Goal: Task Accomplishment & Management: Manage account settings

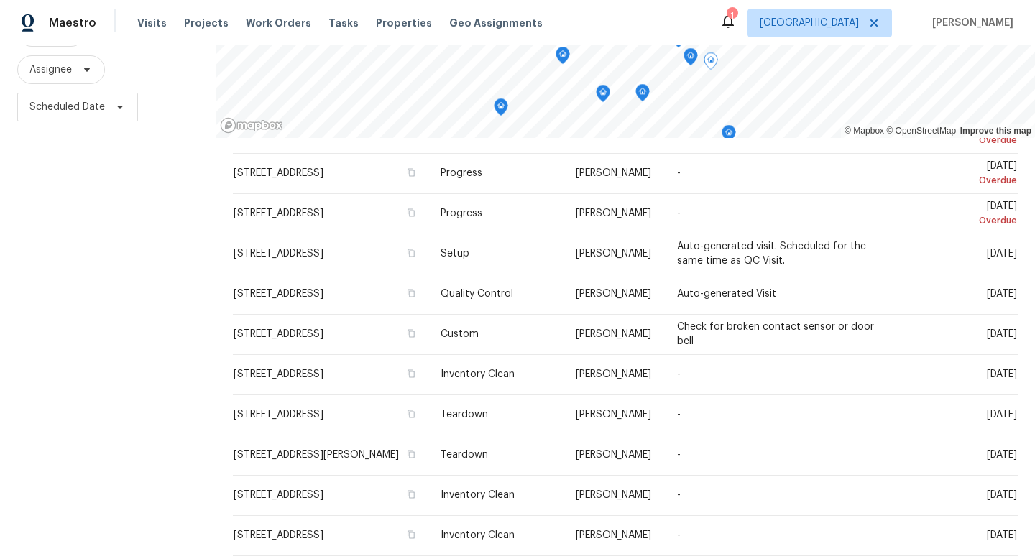
scroll to position [42, 0]
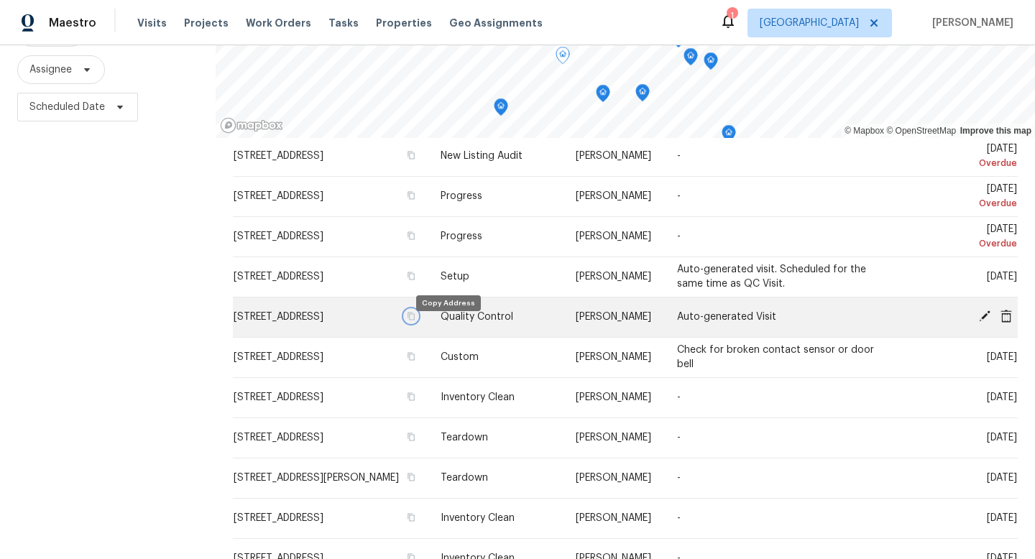
click at [416, 321] on icon "button" at bounding box center [411, 316] width 9 height 9
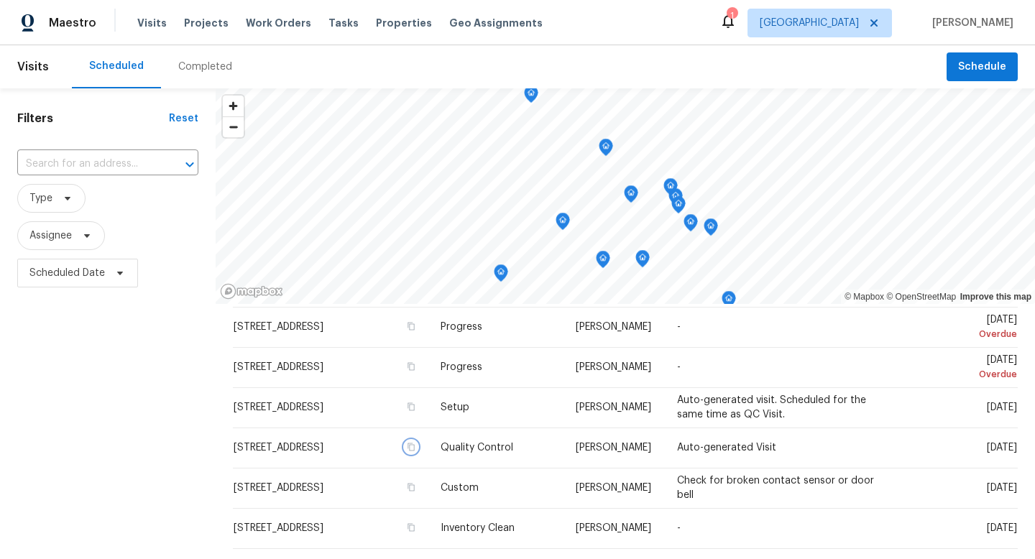
scroll to position [0, 0]
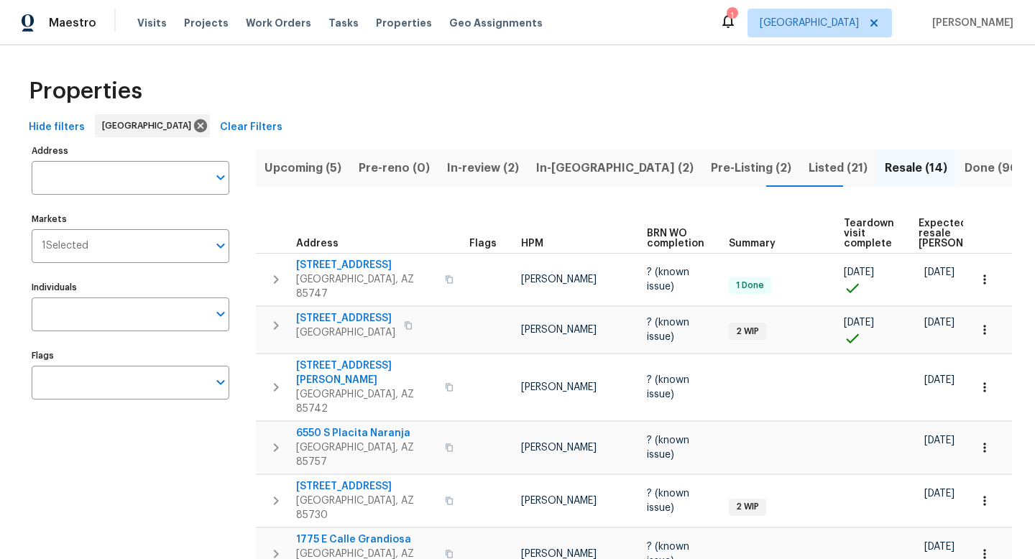
click at [575, 158] on span "In-reno (2)" at bounding box center [614, 168] width 157 height 20
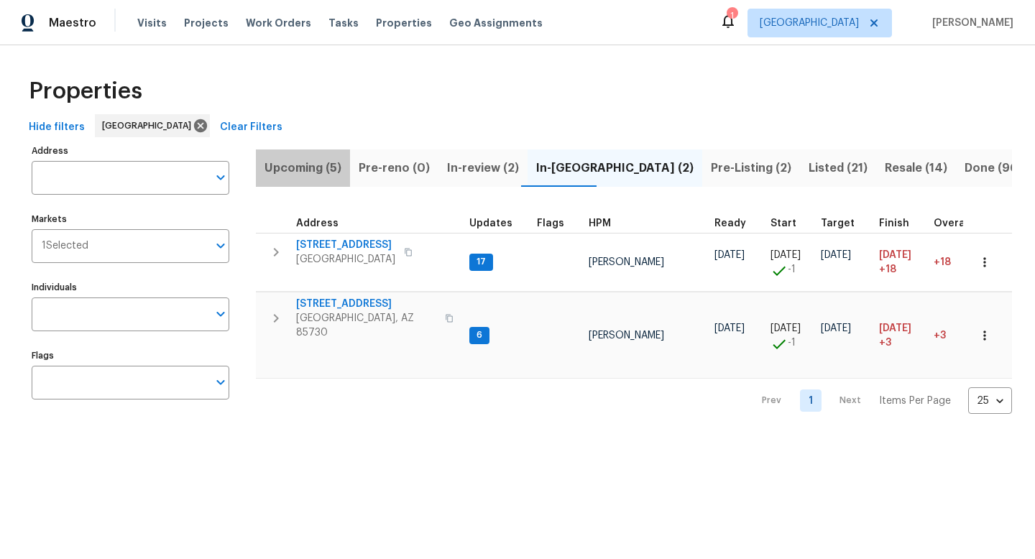
click at [308, 168] on span "Upcoming (5)" at bounding box center [303, 168] width 77 height 20
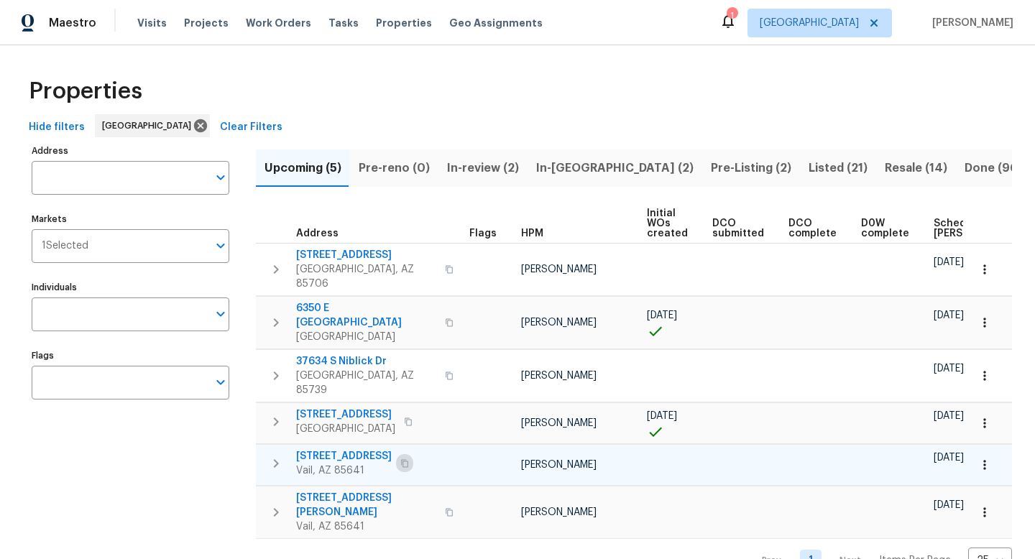
click at [409, 459] on icon "button" at bounding box center [404, 463] width 9 height 9
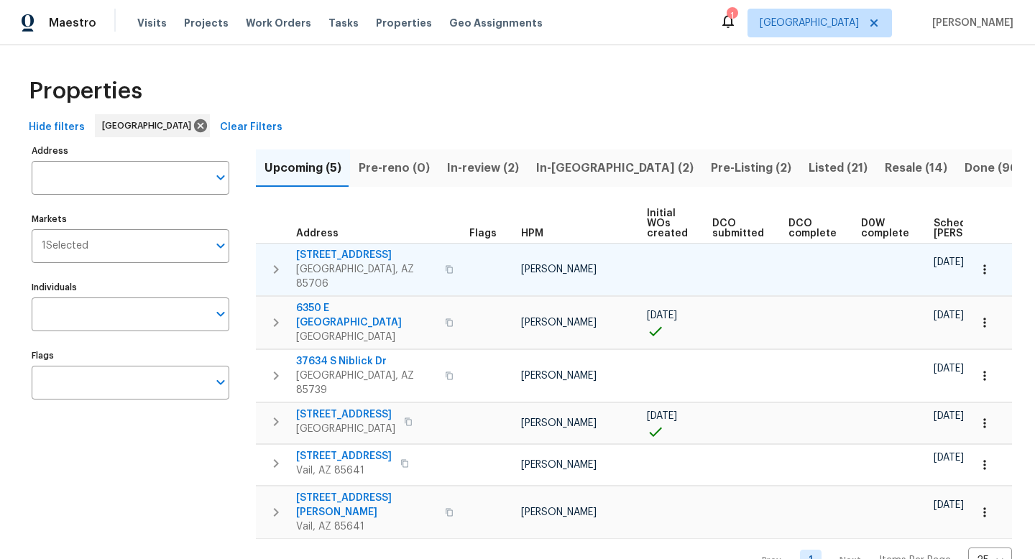
click at [445, 265] on icon "button" at bounding box center [449, 269] width 9 height 9
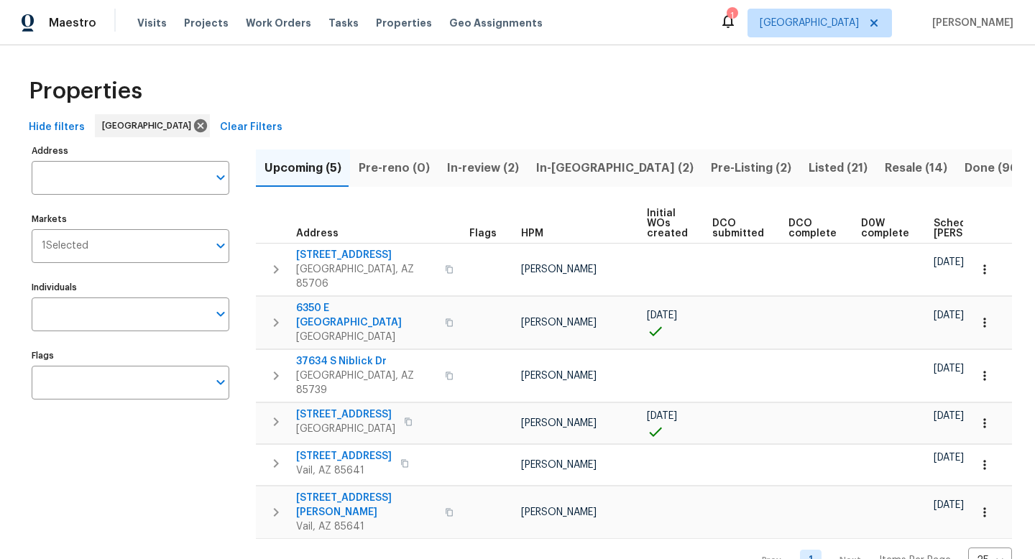
click at [59, 129] on span "Hide filters" at bounding box center [57, 128] width 56 height 18
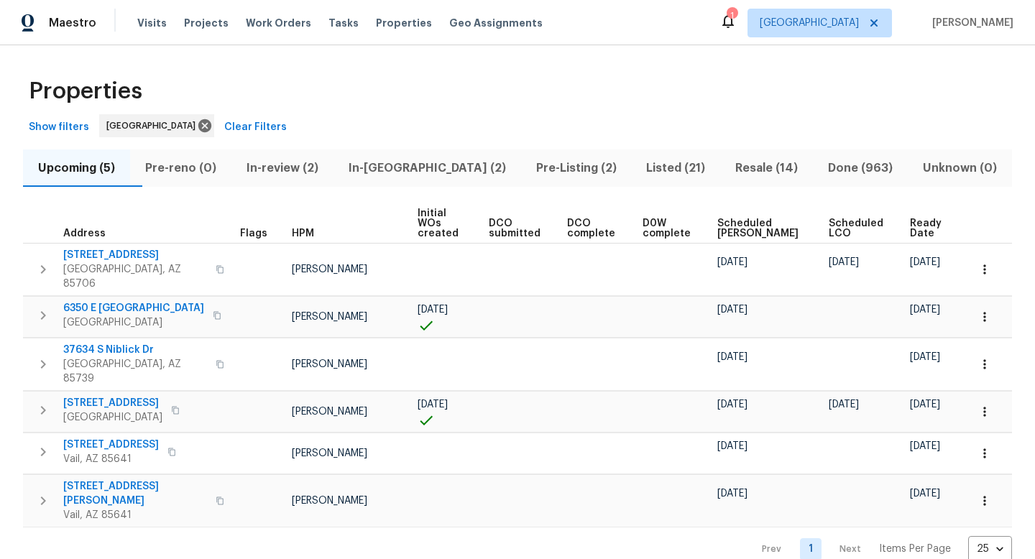
click at [745, 221] on span "Scheduled COE" at bounding box center [761, 229] width 87 height 20
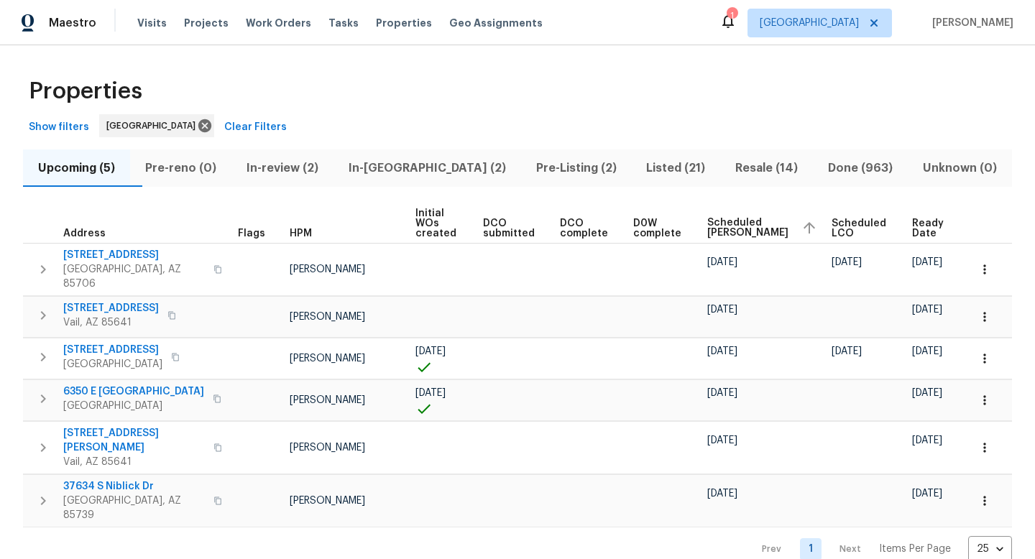
click at [390, 113] on div "Properties" at bounding box center [517, 91] width 989 height 46
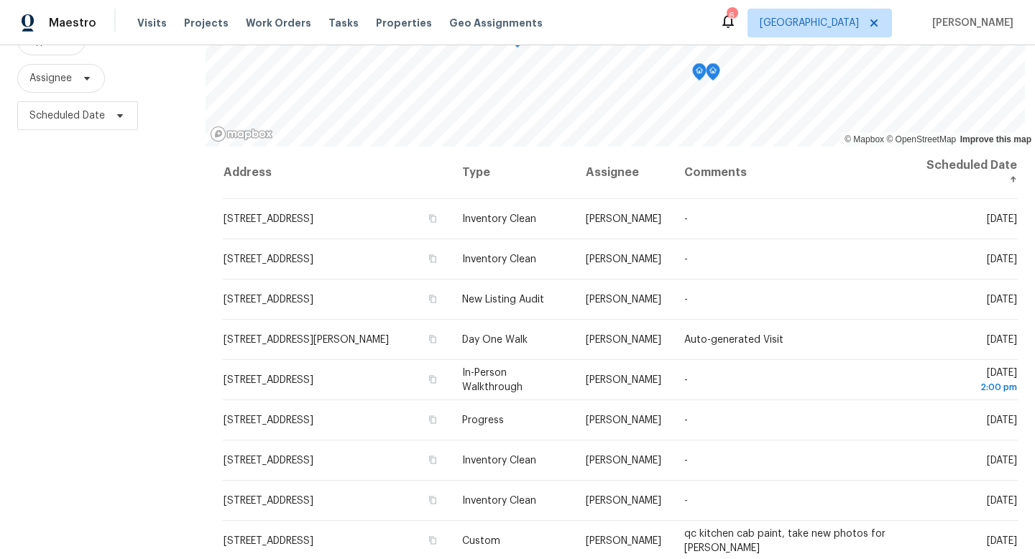
scroll to position [192, 0]
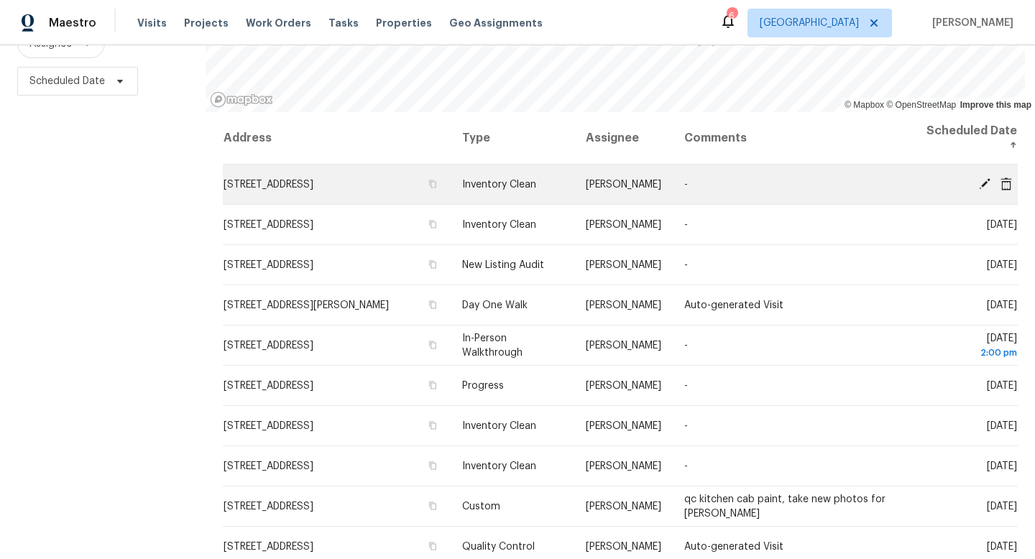
click at [1008, 183] on icon at bounding box center [1007, 183] width 12 height 13
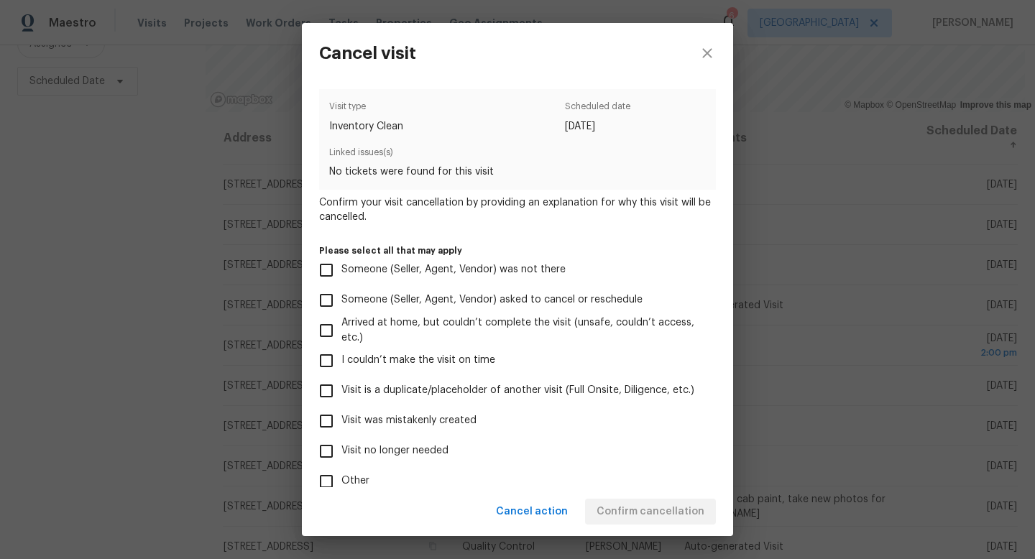
click at [365, 459] on label "Visit no longer needed" at bounding box center [507, 451] width 393 height 30
click at [342, 459] on input "Visit no longer needed" at bounding box center [326, 451] width 30 height 30
checkbox input "true"
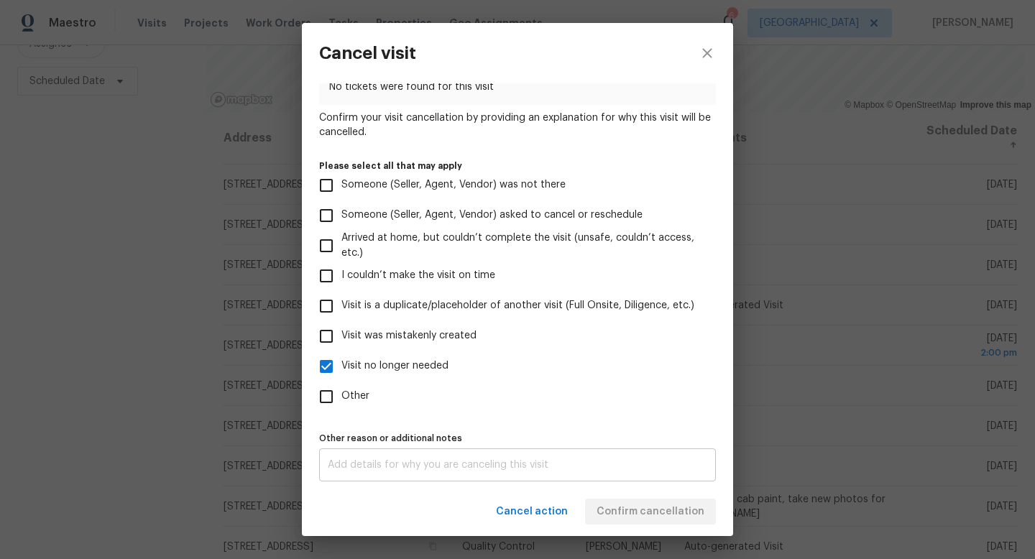
click at [457, 458] on div "x Other reason or additional notes" at bounding box center [517, 465] width 397 height 33
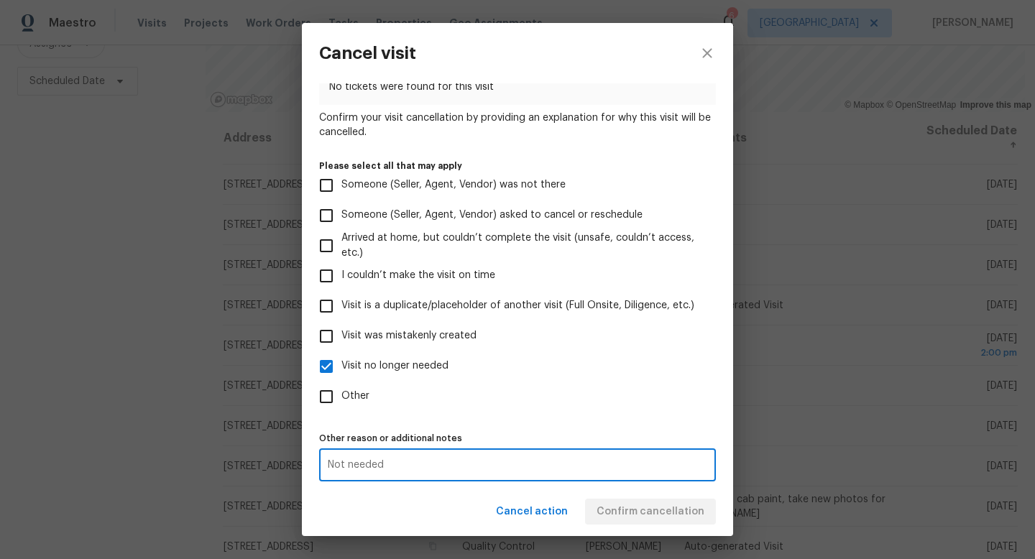
type textarea "Not needed"
click at [638, 380] on label "Visit no longer needed" at bounding box center [507, 367] width 393 height 30
click at [342, 380] on input "Visit no longer needed" at bounding box center [326, 367] width 30 height 30
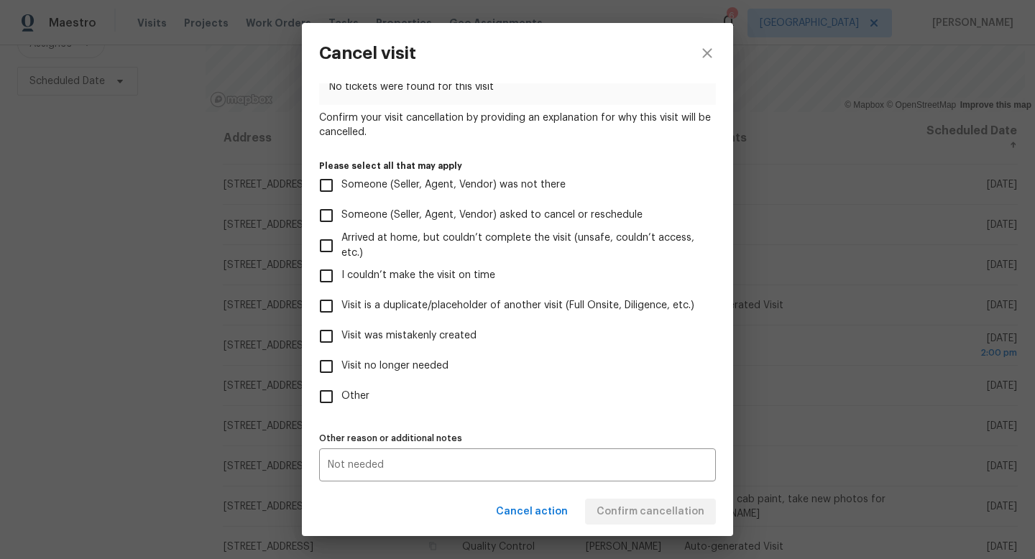
click at [449, 370] on label "Visit no longer needed" at bounding box center [507, 367] width 393 height 30
click at [342, 370] on input "Visit no longer needed" at bounding box center [326, 367] width 30 height 30
checkbox input "true"
click at [665, 512] on span "Confirm cancellation" at bounding box center [651, 512] width 108 height 18
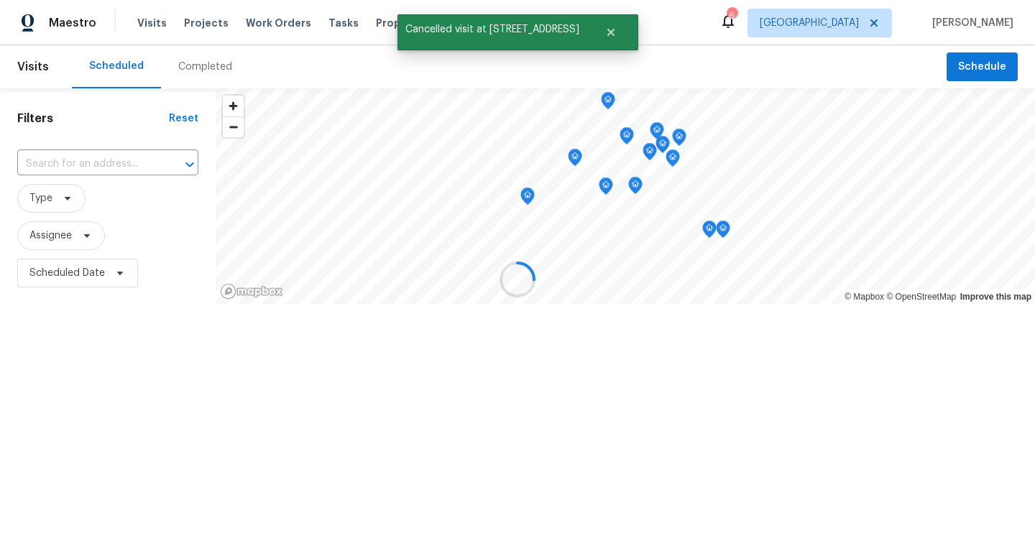
scroll to position [0, 0]
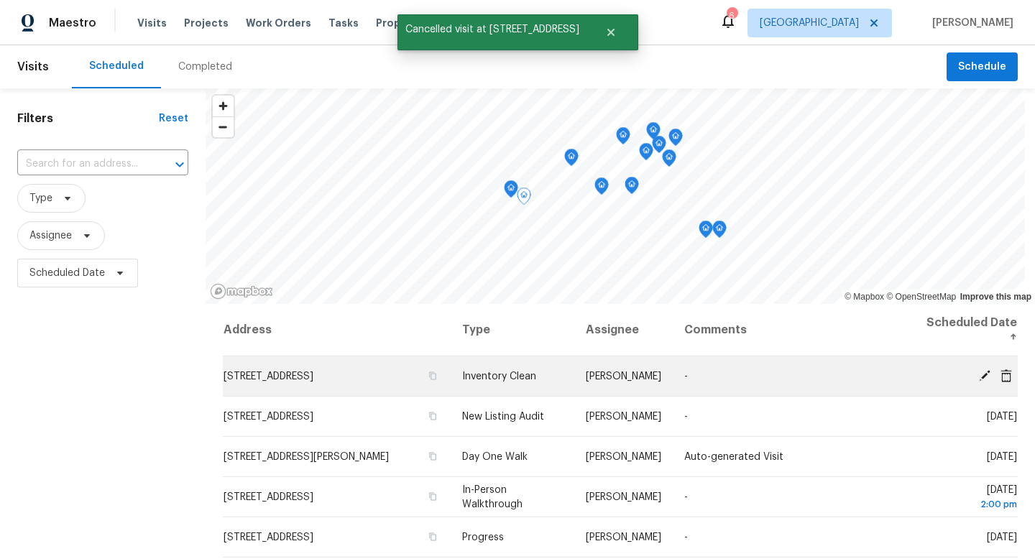
click at [1012, 377] on icon at bounding box center [1006, 375] width 13 height 13
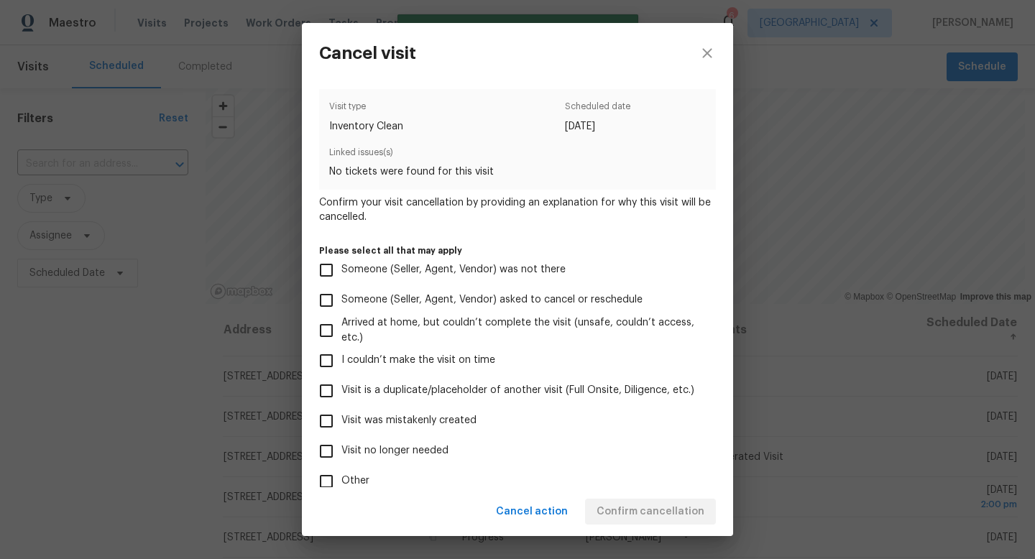
scroll to position [85, 0]
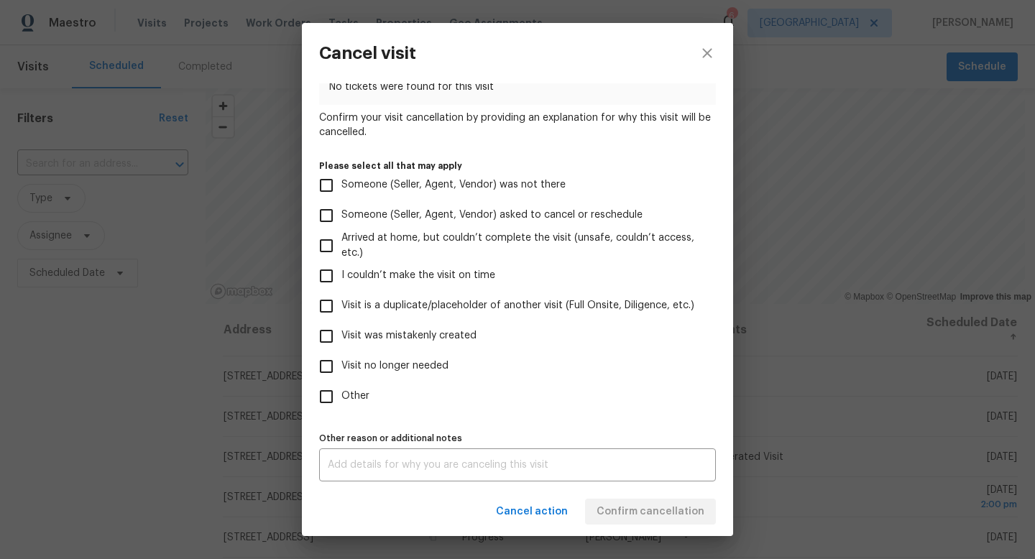
click at [371, 374] on label "Visit no longer needed" at bounding box center [507, 367] width 393 height 30
click at [342, 374] on input "Visit no longer needed" at bounding box center [326, 367] width 30 height 30
checkbox input "true"
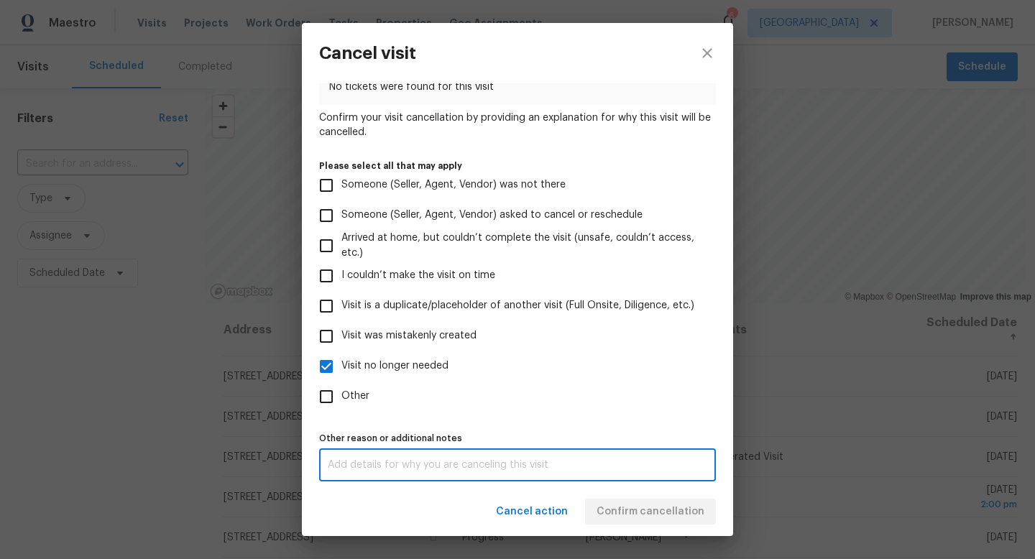
click at [434, 461] on textarea at bounding box center [518, 465] width 380 height 10
type textarea "not needed"
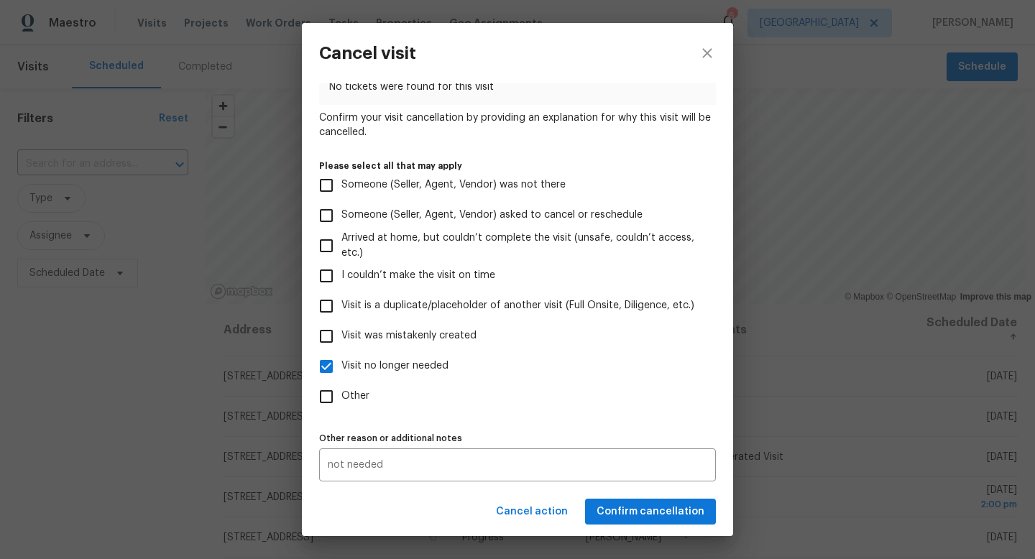
click at [674, 377] on label "Visit no longer needed" at bounding box center [507, 367] width 393 height 30
click at [342, 377] on input "Visit no longer needed" at bounding box center [326, 367] width 30 height 30
click at [423, 356] on label "Visit no longer needed" at bounding box center [507, 367] width 393 height 30
click at [342, 356] on input "Visit no longer needed" at bounding box center [326, 367] width 30 height 30
checkbox input "true"
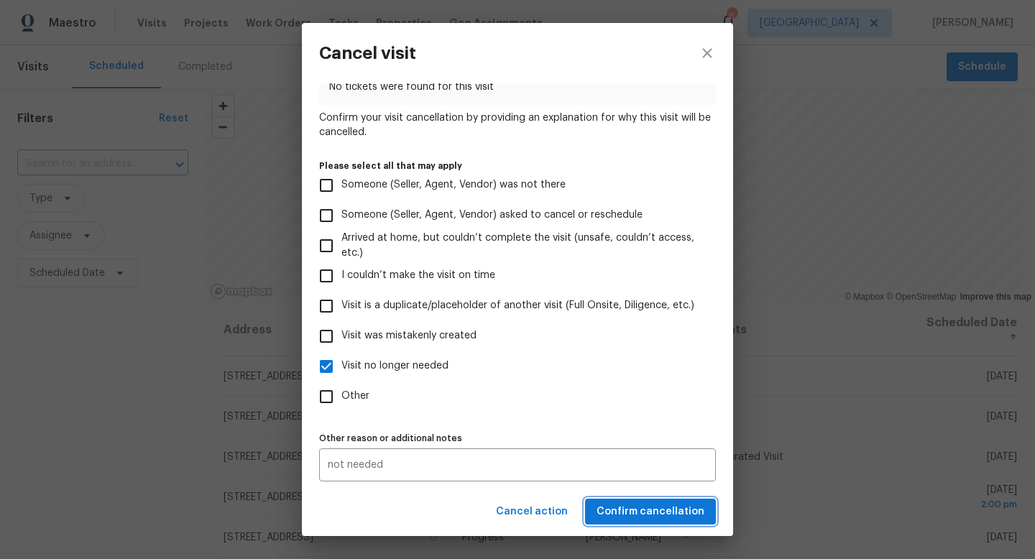
click at [651, 511] on span "Confirm cancellation" at bounding box center [651, 512] width 108 height 18
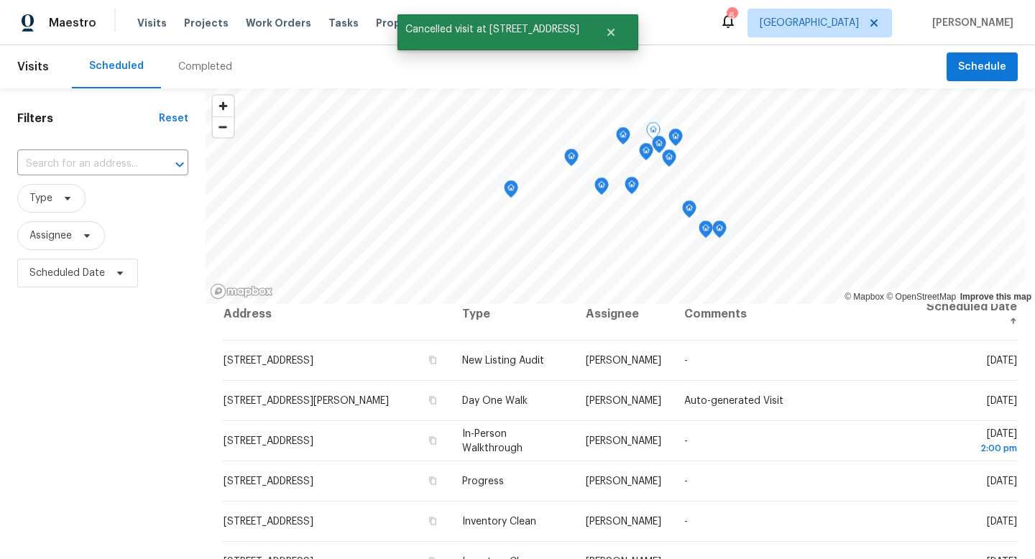
scroll to position [0, 0]
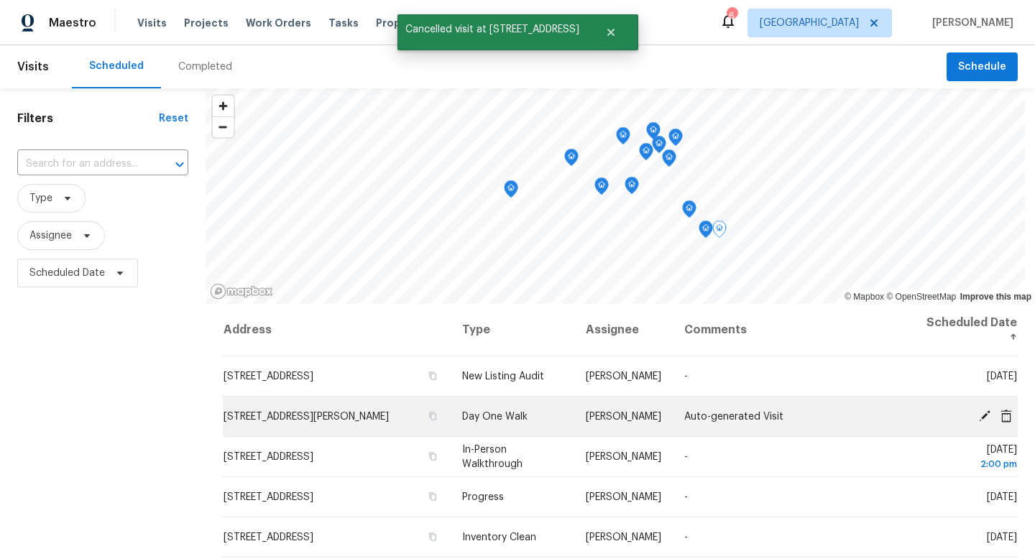
click at [987, 414] on icon at bounding box center [985, 416] width 12 height 12
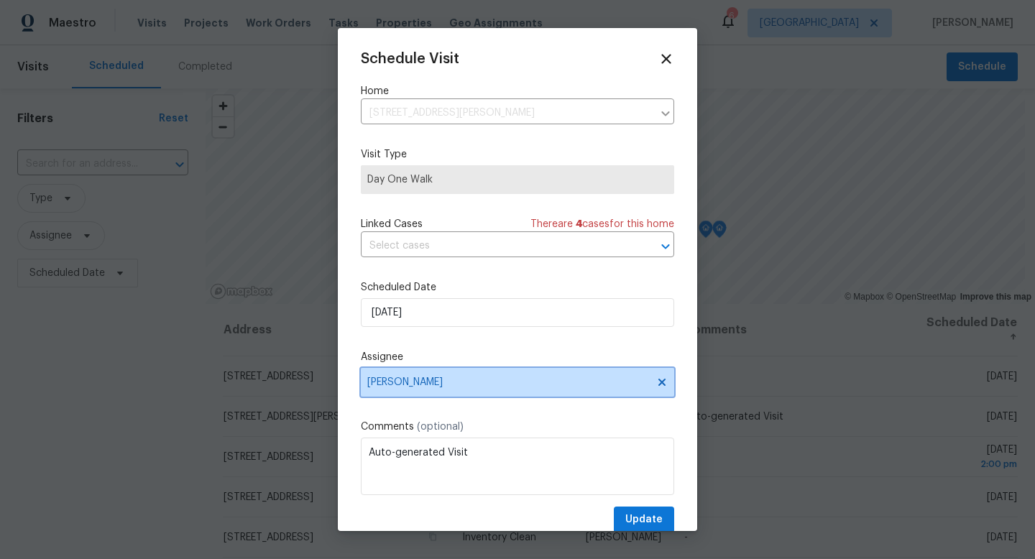
click at [531, 392] on span "[PERSON_NAME]" at bounding box center [517, 382] width 313 height 29
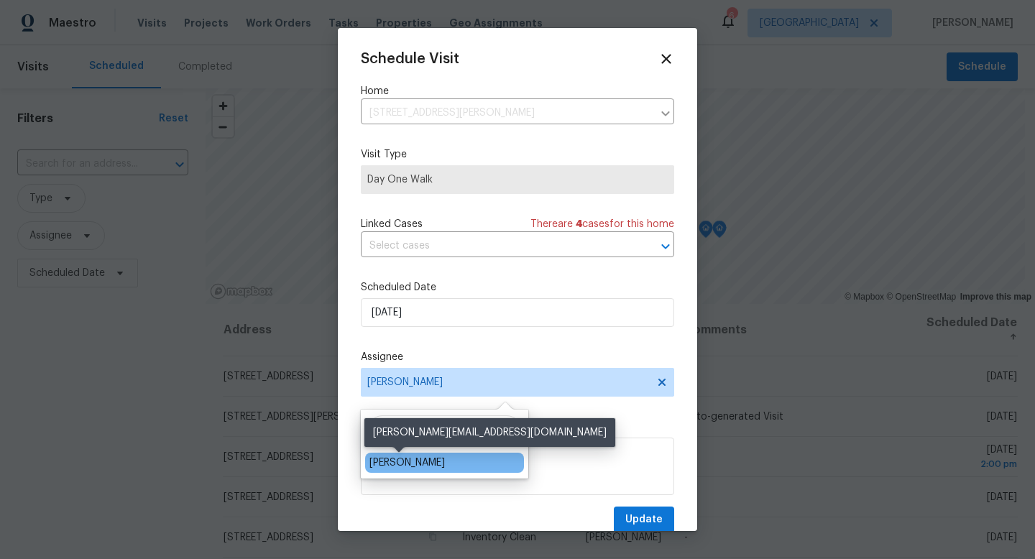
type input "steven"
click at [412, 464] on div "Steven Long" at bounding box center [407, 463] width 75 height 14
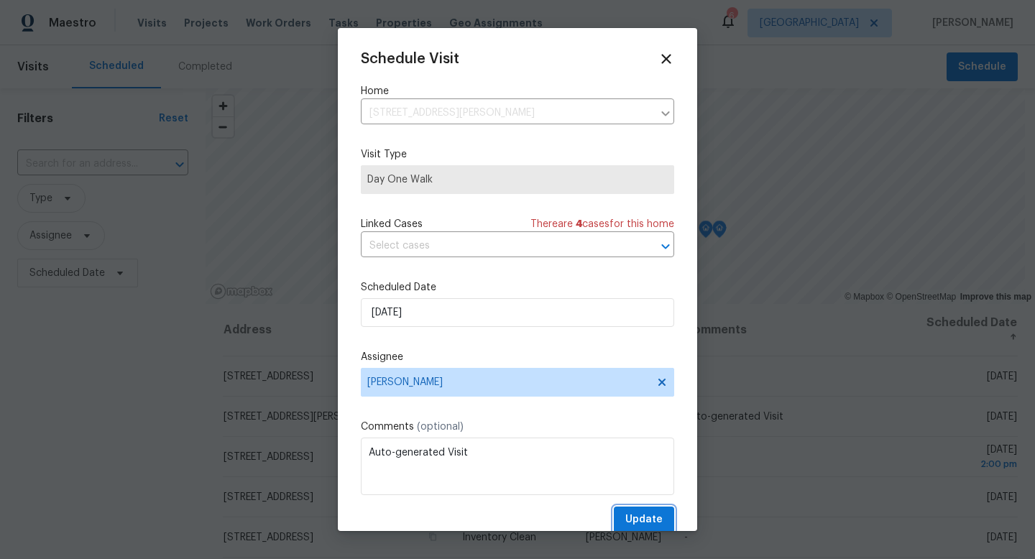
click at [631, 516] on span "Update" at bounding box center [644, 520] width 37 height 18
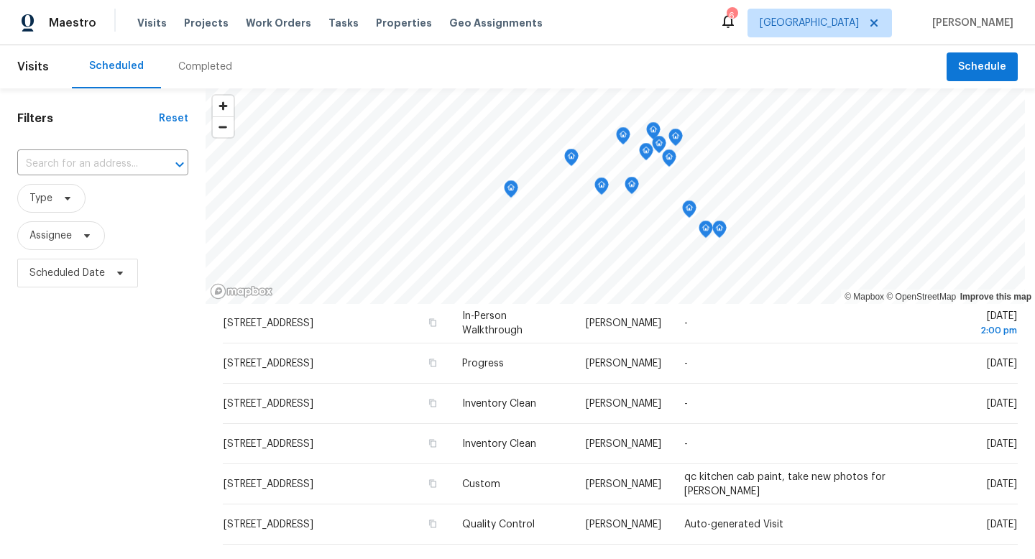
scroll to position [139, 0]
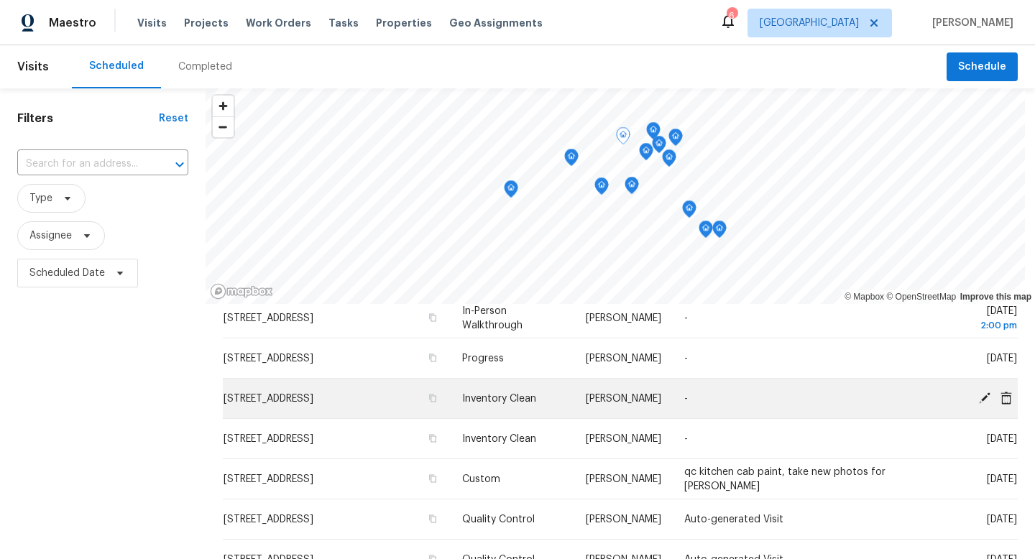
click at [1007, 398] on icon at bounding box center [1006, 397] width 13 height 13
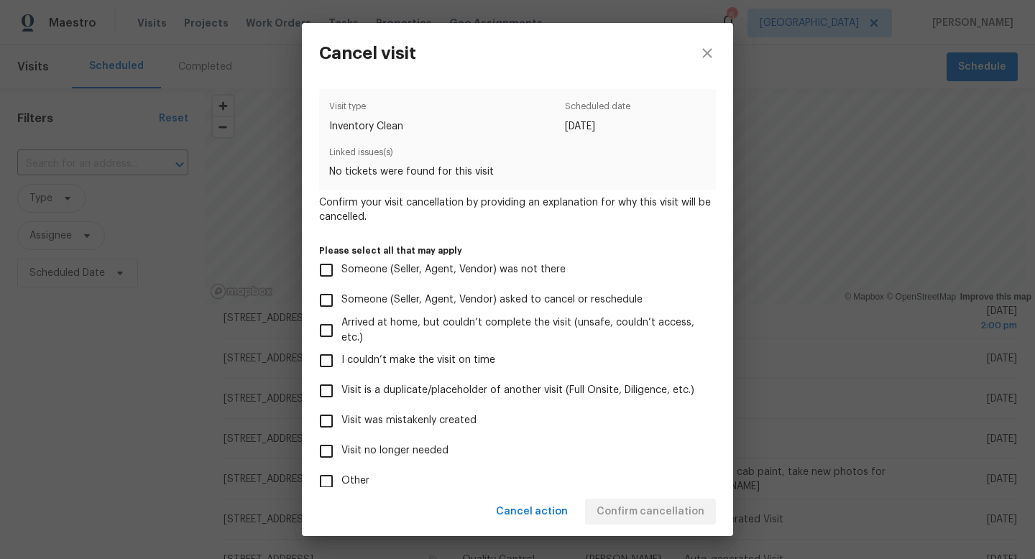
click at [410, 452] on span "Visit no longer needed" at bounding box center [395, 451] width 107 height 15
click at [342, 452] on input "Visit no longer needed" at bounding box center [326, 451] width 30 height 30
checkbox input "true"
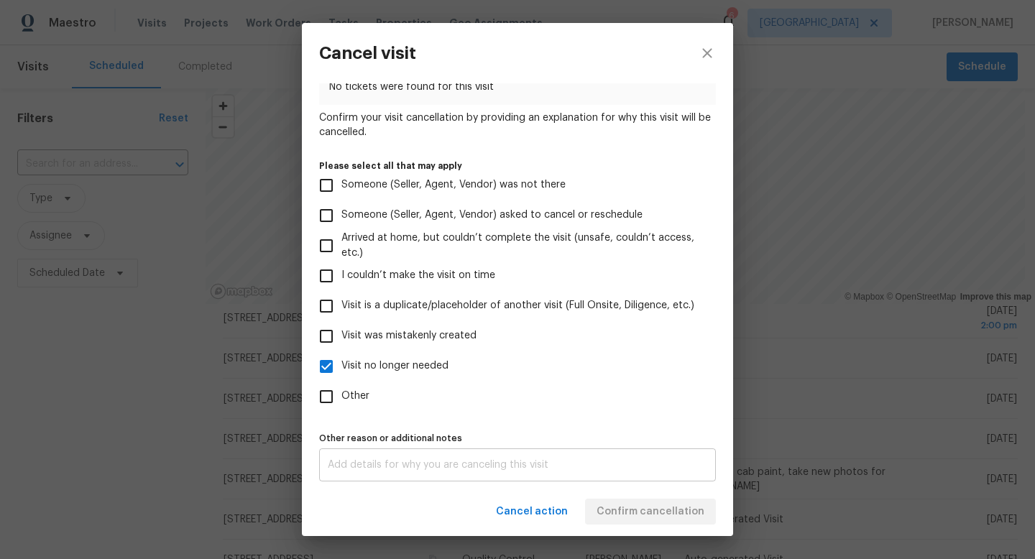
click at [492, 459] on div "x Other reason or additional notes" at bounding box center [517, 465] width 397 height 33
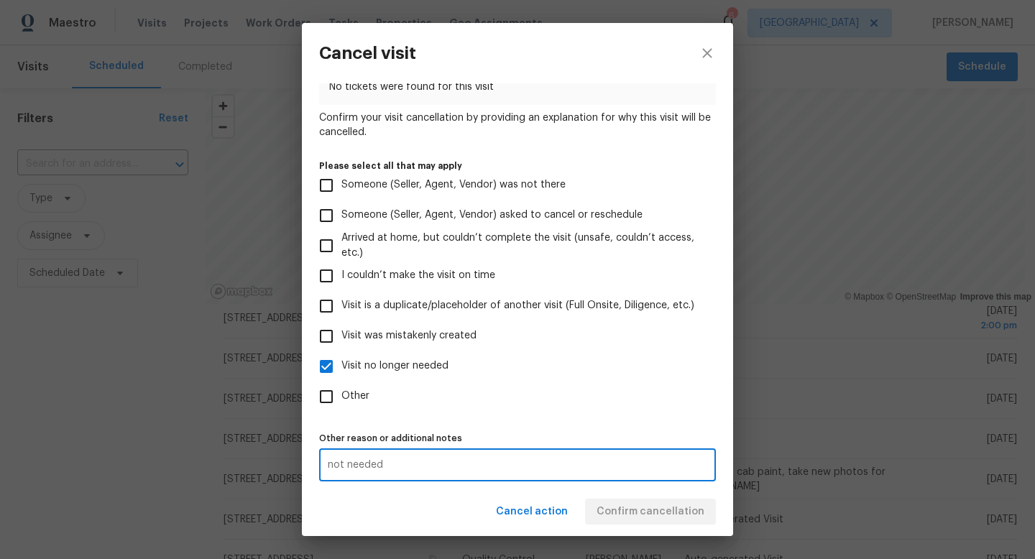
type textarea "not needed"
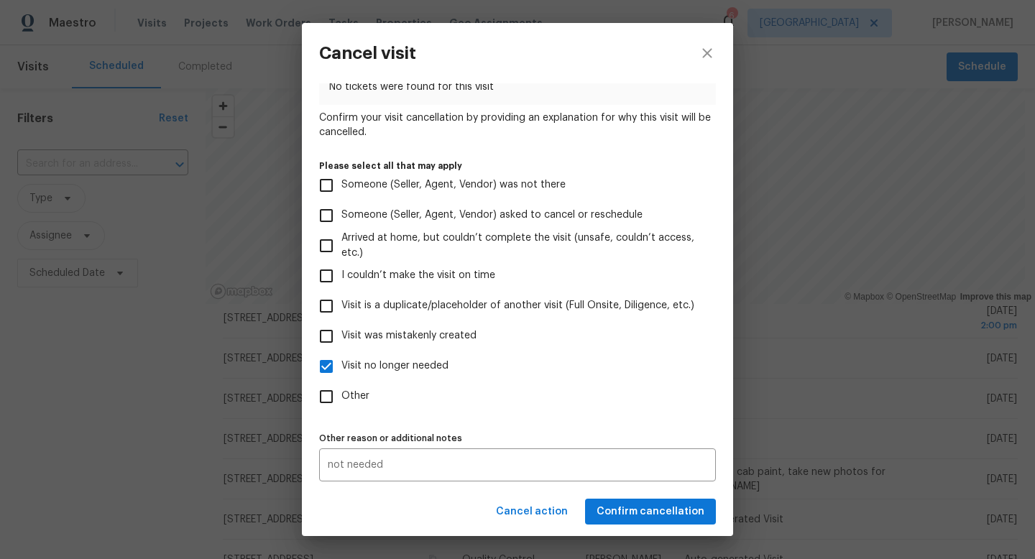
click at [585, 424] on div "Visit type Inventory Clean Scheduled date 10/2/2025 Linked issues(s) No tickets…" at bounding box center [517, 242] width 397 height 477
click at [662, 507] on span "Confirm cancellation" at bounding box center [651, 512] width 108 height 18
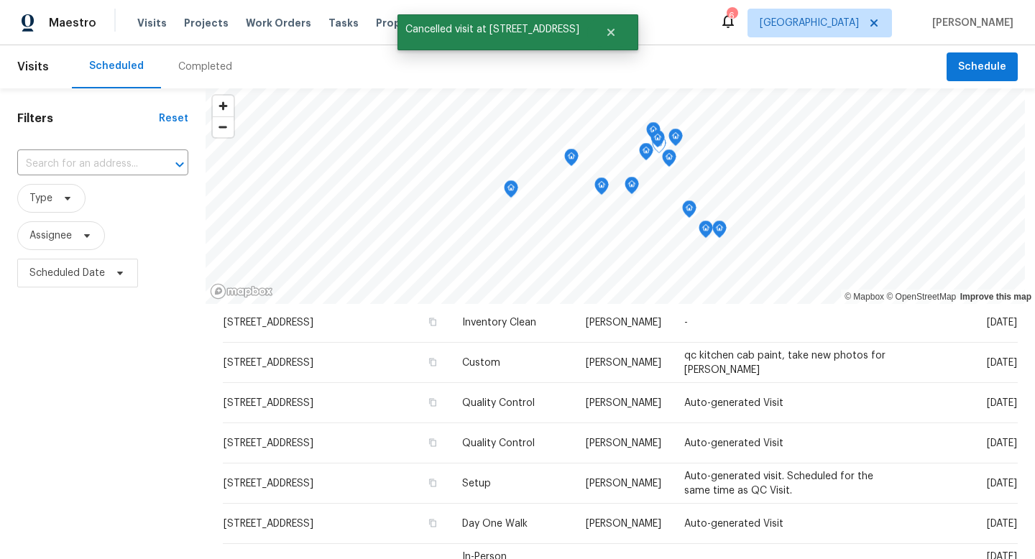
scroll to position [218, 0]
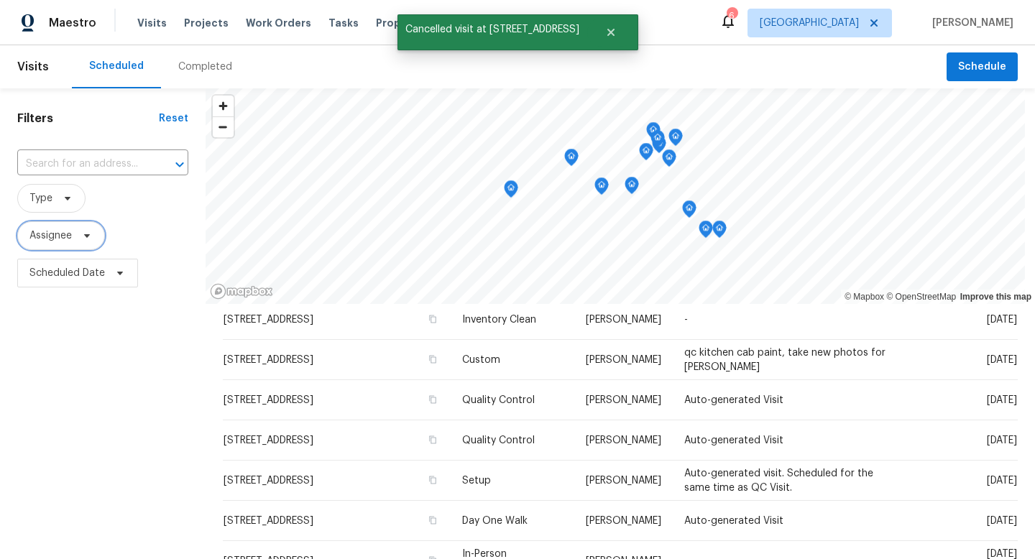
click at [68, 232] on span "Assignee" at bounding box center [50, 236] width 42 height 14
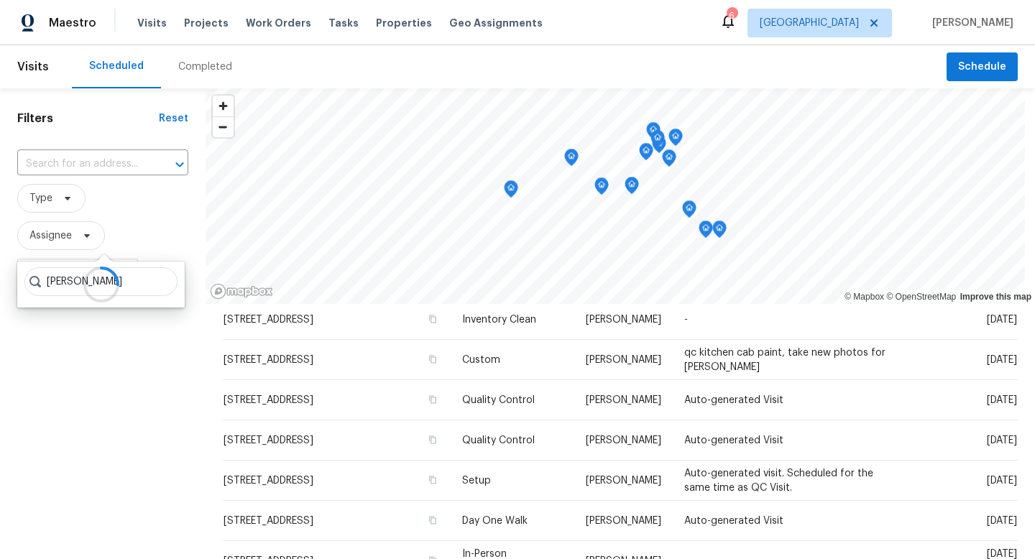
type input "john perkins"
click at [22, 331] on div "Filters Reset ​ Type Assignee Scheduled Date" at bounding box center [103, 419] width 206 height 663
click at [75, 211] on span "Type" at bounding box center [51, 198] width 68 height 29
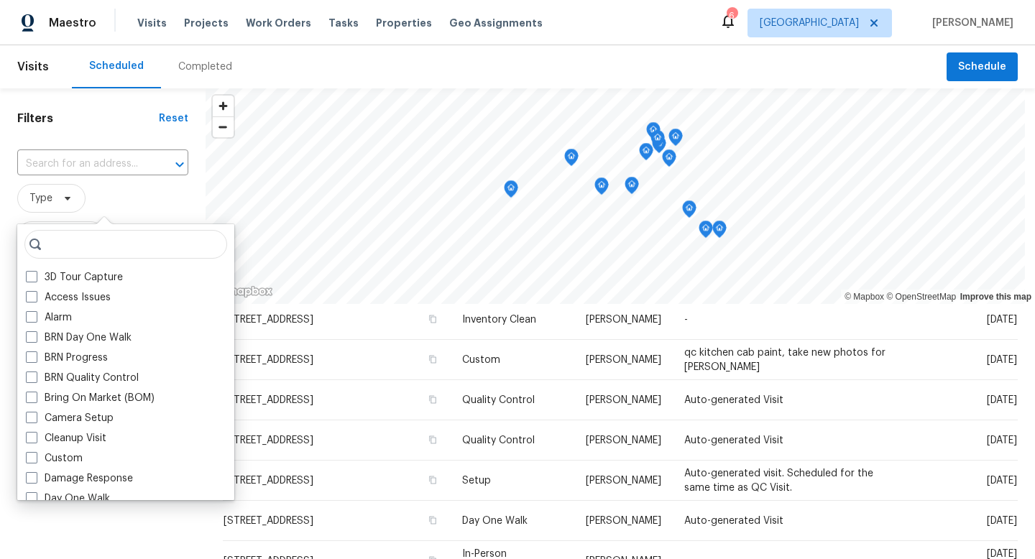
click at [125, 205] on span "Type" at bounding box center [102, 198] width 171 height 29
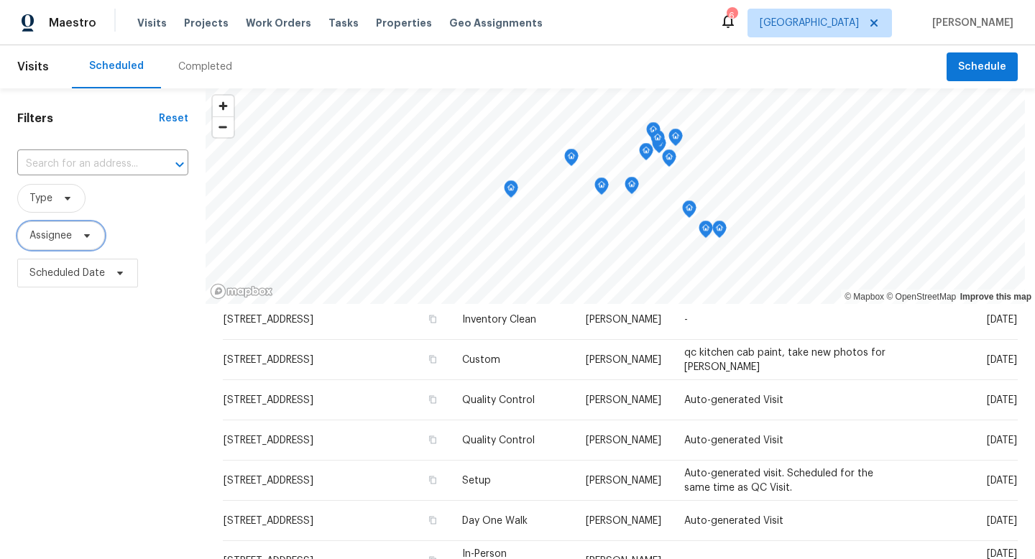
click at [64, 234] on span "Assignee" at bounding box center [50, 236] width 42 height 14
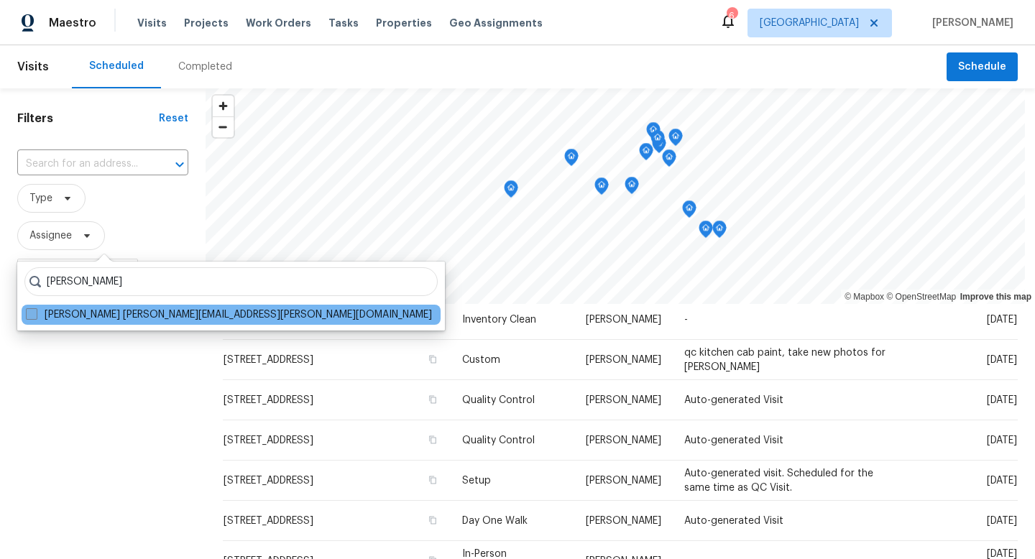
type input "john perkins"
click at [29, 316] on span at bounding box center [32, 314] width 12 height 12
click at [29, 316] on input "John Perkins john.perkins@opendoor.com" at bounding box center [30, 312] width 9 height 9
checkbox input "true"
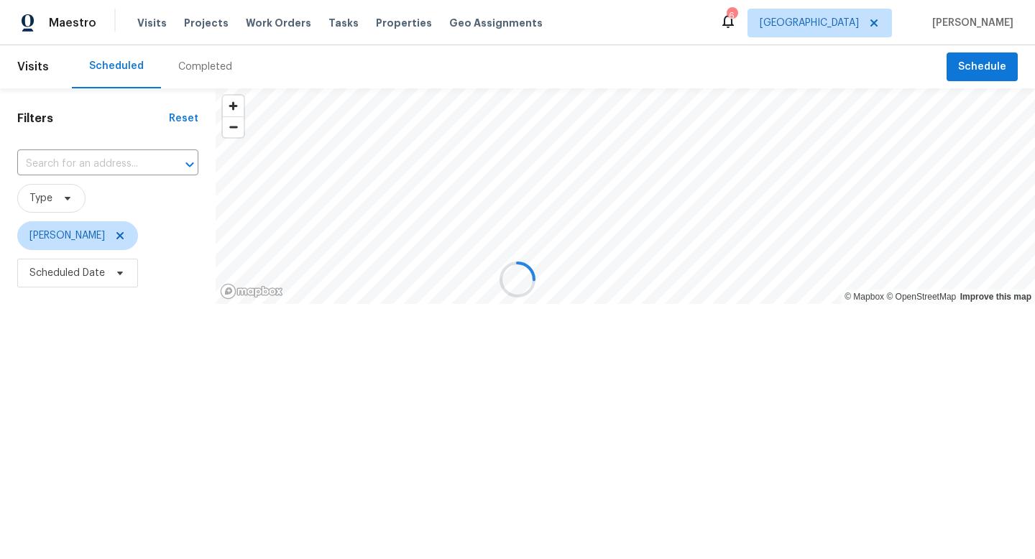
click at [29, 316] on div at bounding box center [517, 279] width 1035 height 559
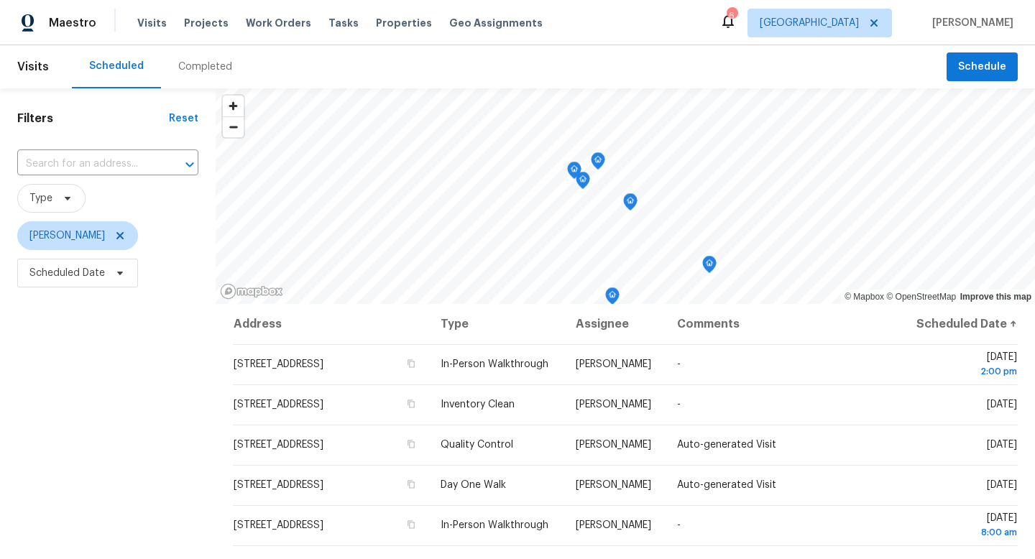
click at [63, 355] on div "Filters Reset ​ Type John Perkins Scheduled Date" at bounding box center [108, 419] width 216 height 663
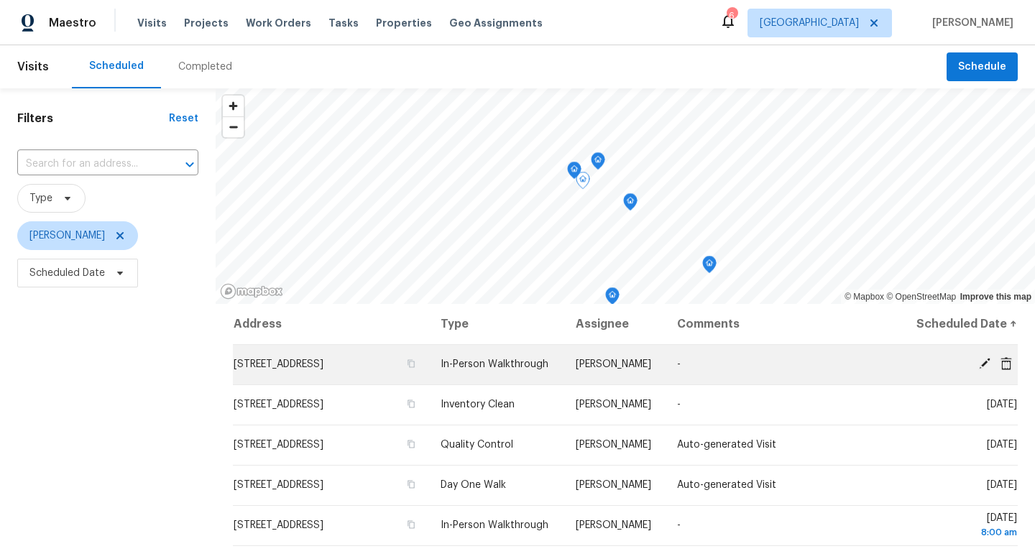
click at [986, 370] on icon at bounding box center [985, 364] width 12 height 12
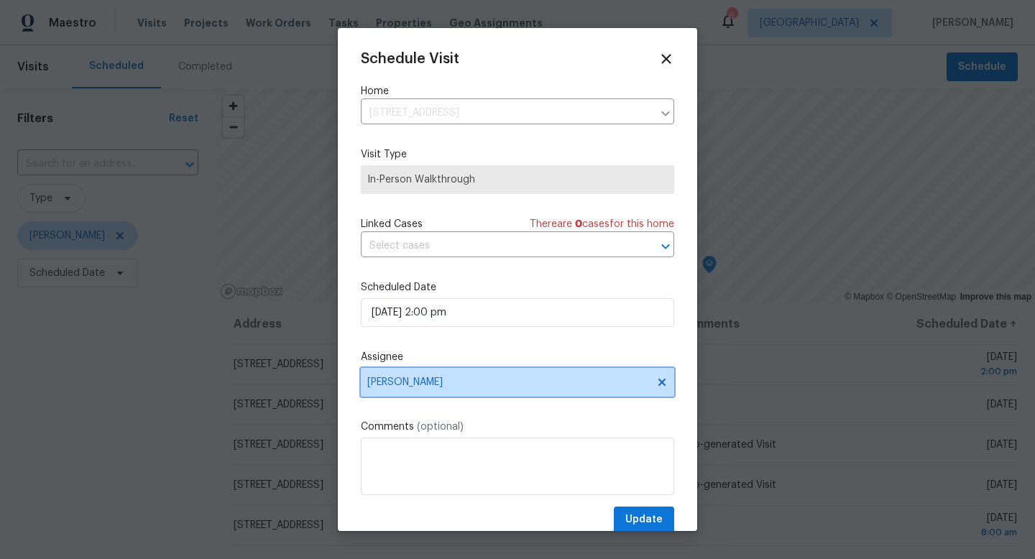
click at [465, 390] on span "[PERSON_NAME]" at bounding box center [517, 382] width 313 height 29
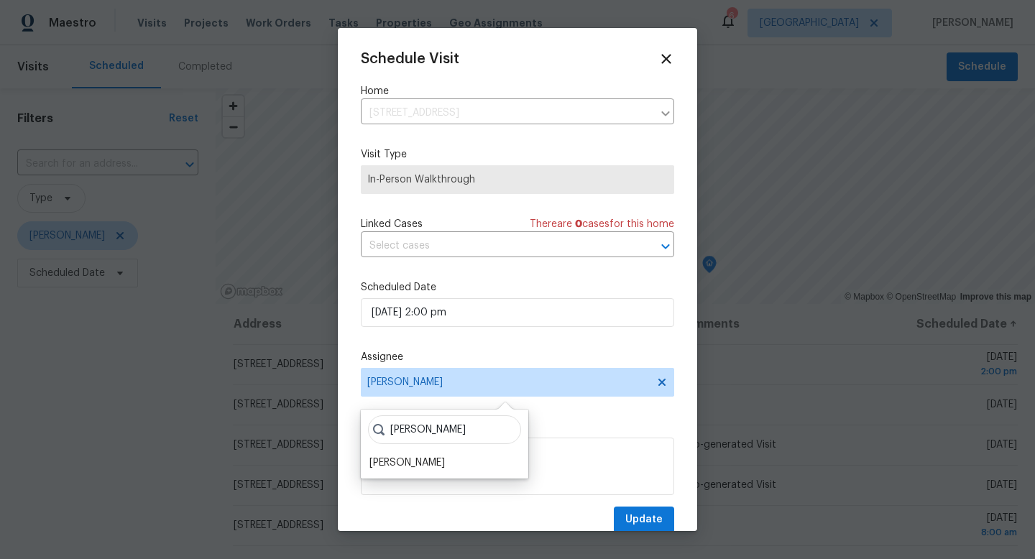
type input "steven"
click at [430, 451] on div "steven Steven Long" at bounding box center [445, 444] width 168 height 69
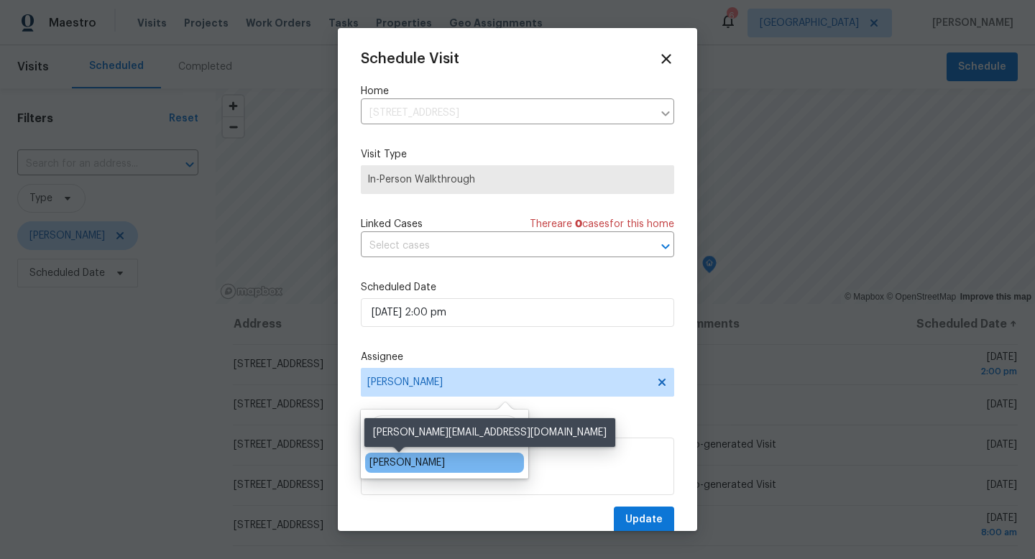
click at [421, 469] on div "Steven Long" at bounding box center [407, 463] width 75 height 14
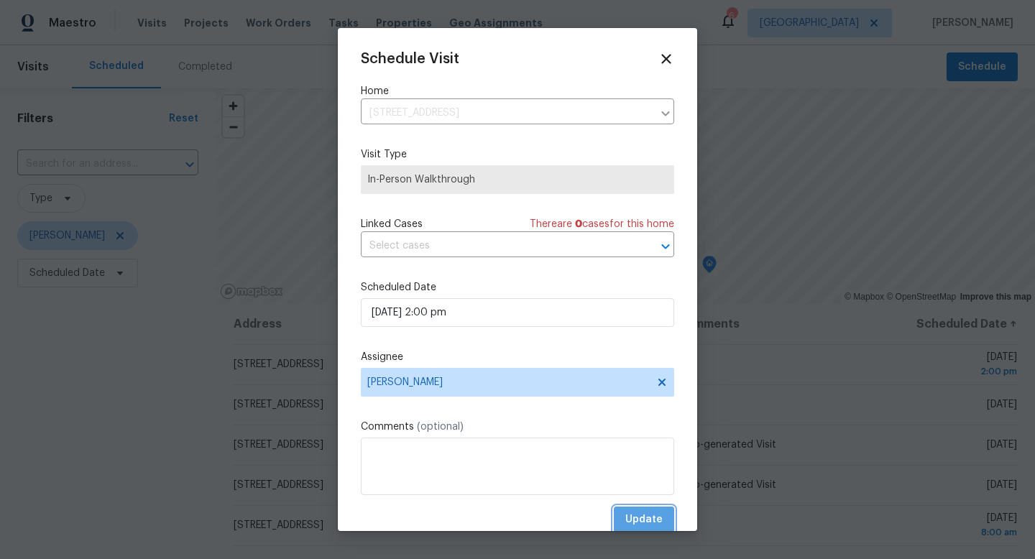
click at [645, 521] on span "Update" at bounding box center [644, 520] width 37 height 18
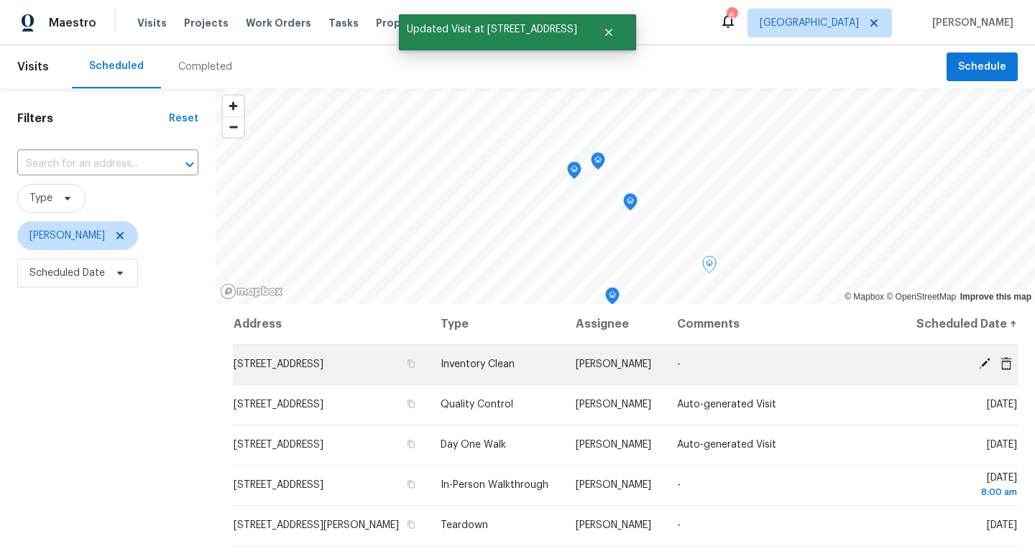
click at [1011, 370] on icon at bounding box center [1007, 363] width 12 height 13
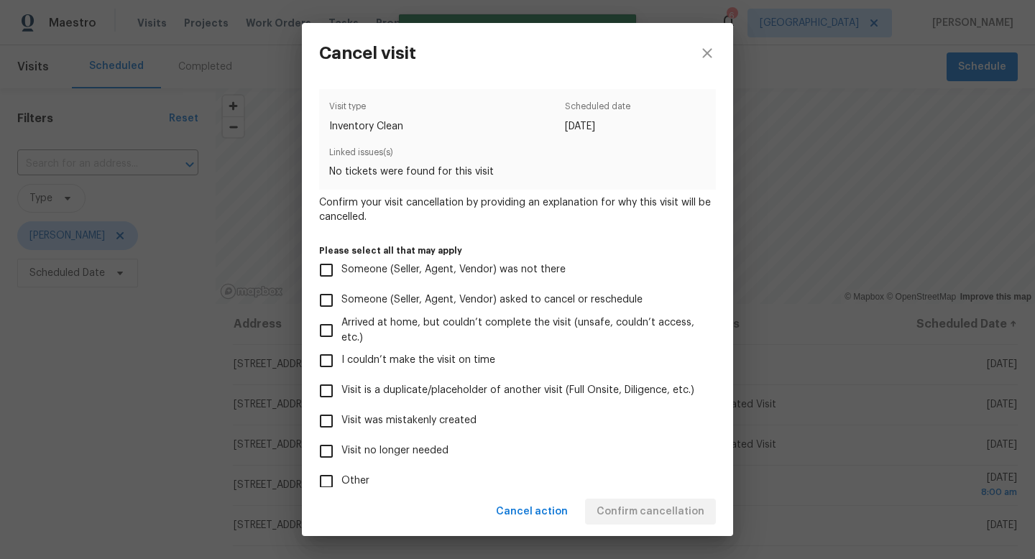
click at [431, 450] on span "Visit no longer needed" at bounding box center [395, 451] width 107 height 15
click at [342, 450] on input "Visit no longer needed" at bounding box center [326, 451] width 30 height 30
checkbox input "true"
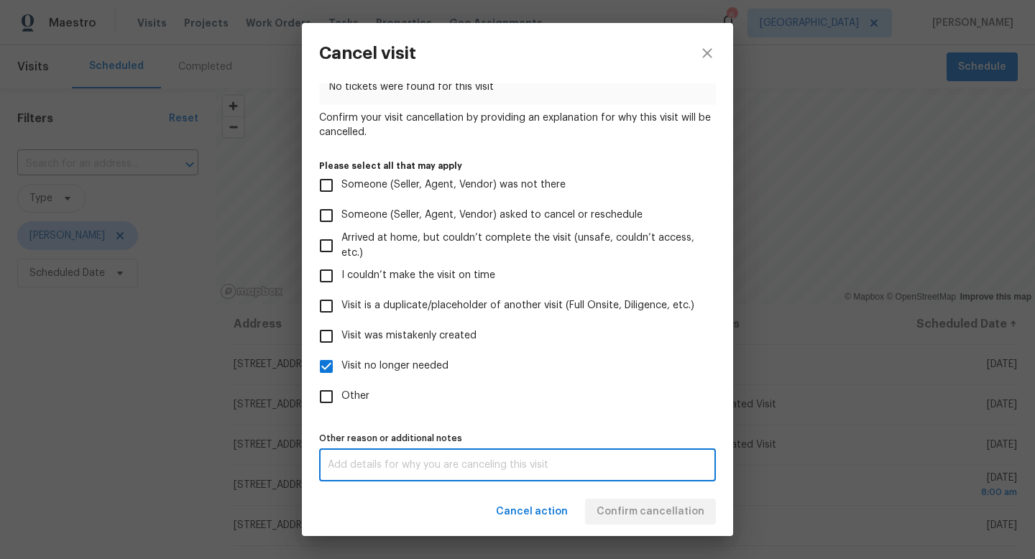
click at [467, 462] on textarea at bounding box center [518, 465] width 380 height 10
type textarea "not needed"
click at [533, 426] on div "Visit type Inventory Clean Scheduled date 10/2/2025 Linked issues(s) No tickets…" at bounding box center [517, 242] width 397 height 477
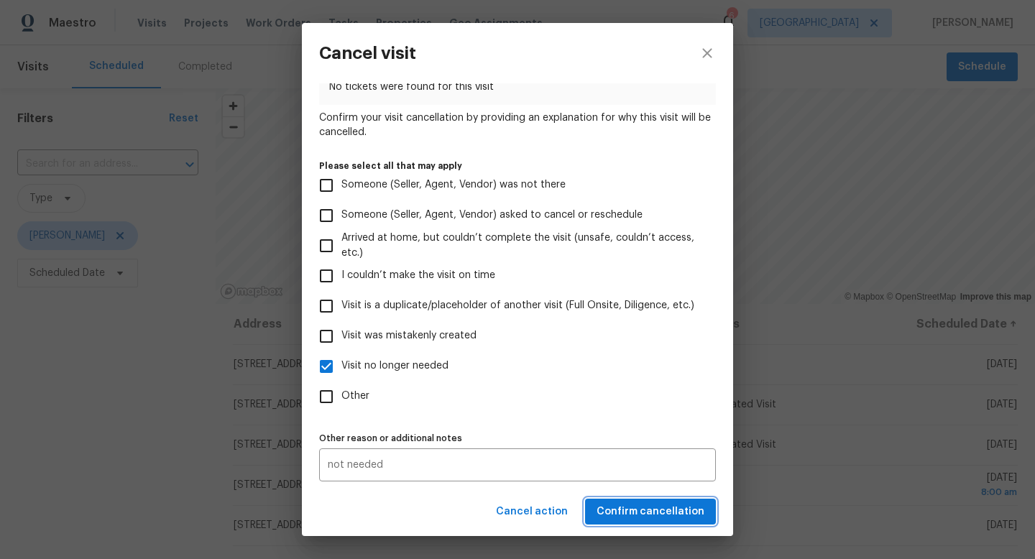
click at [668, 511] on span "Confirm cancellation" at bounding box center [651, 512] width 108 height 18
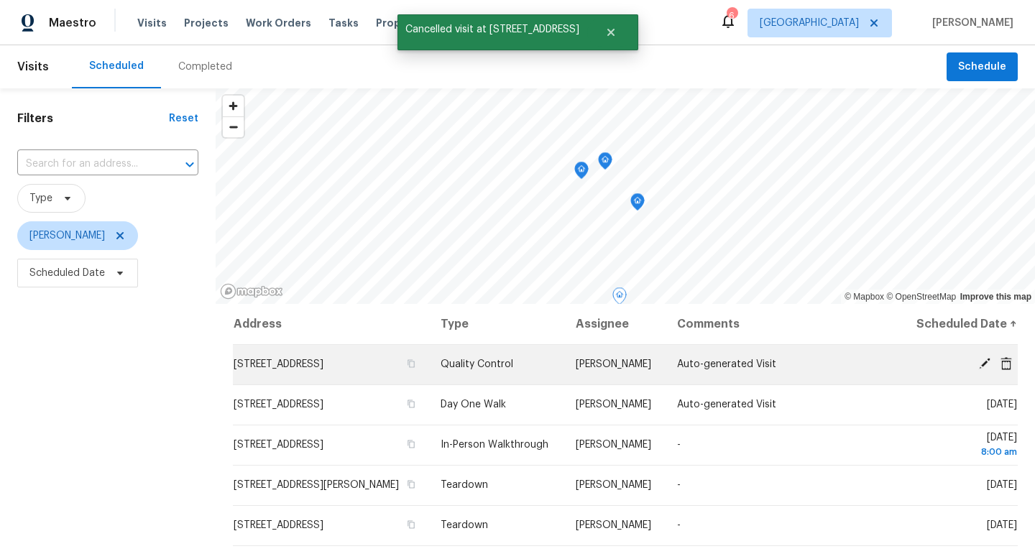
click at [984, 370] on icon at bounding box center [985, 363] width 13 height 13
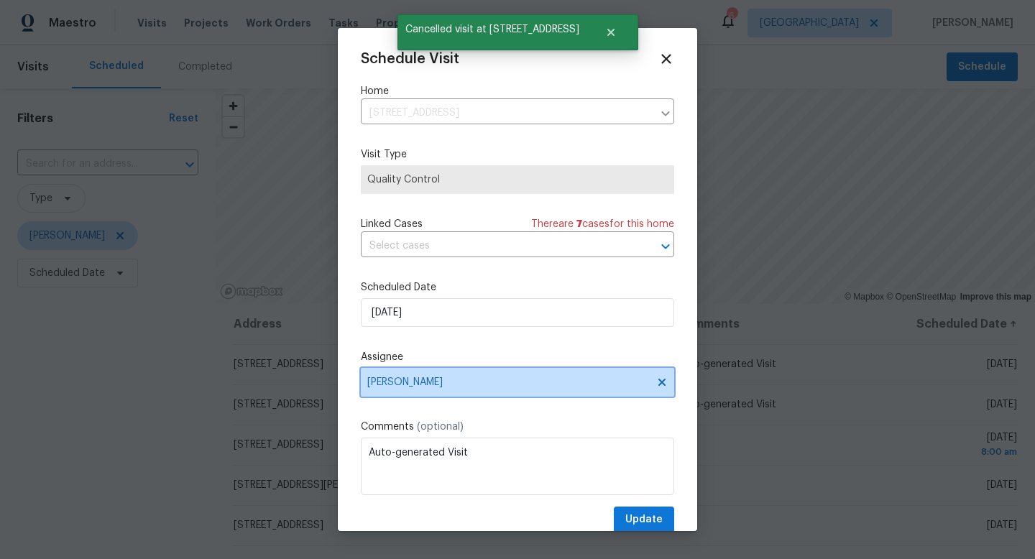
click at [449, 382] on span "[PERSON_NAME]" at bounding box center [508, 383] width 282 height 12
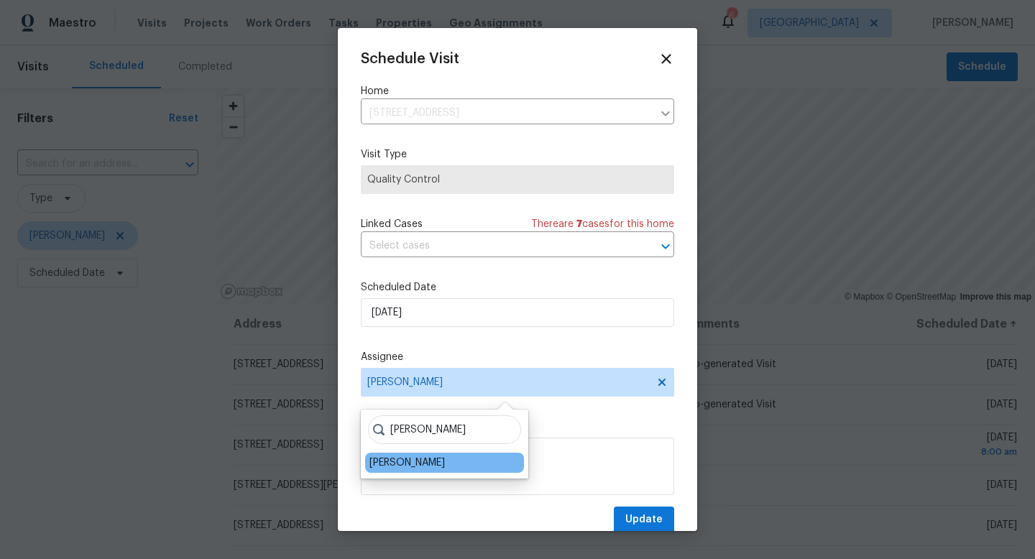
type input "steven"
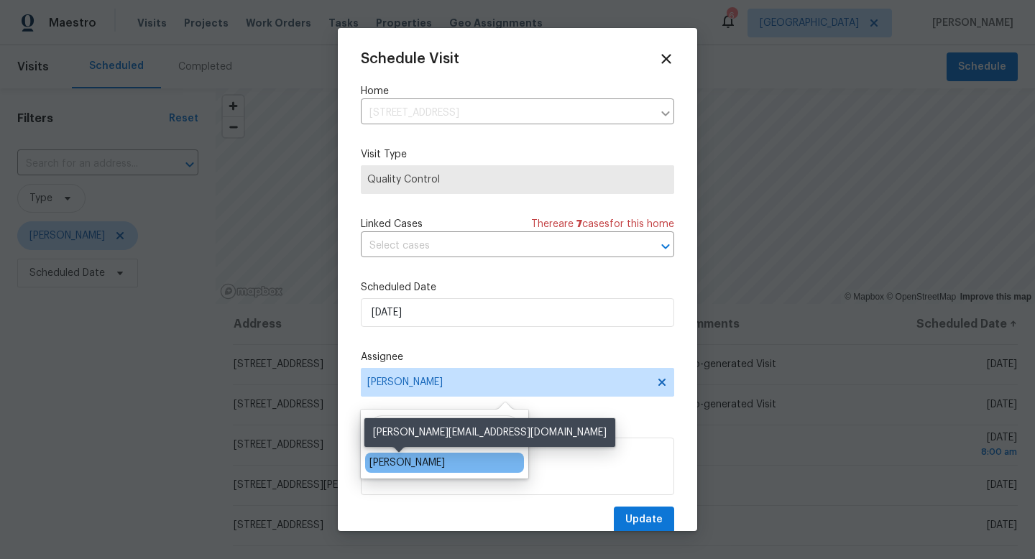
click at [411, 460] on div "Steven Long" at bounding box center [407, 463] width 75 height 14
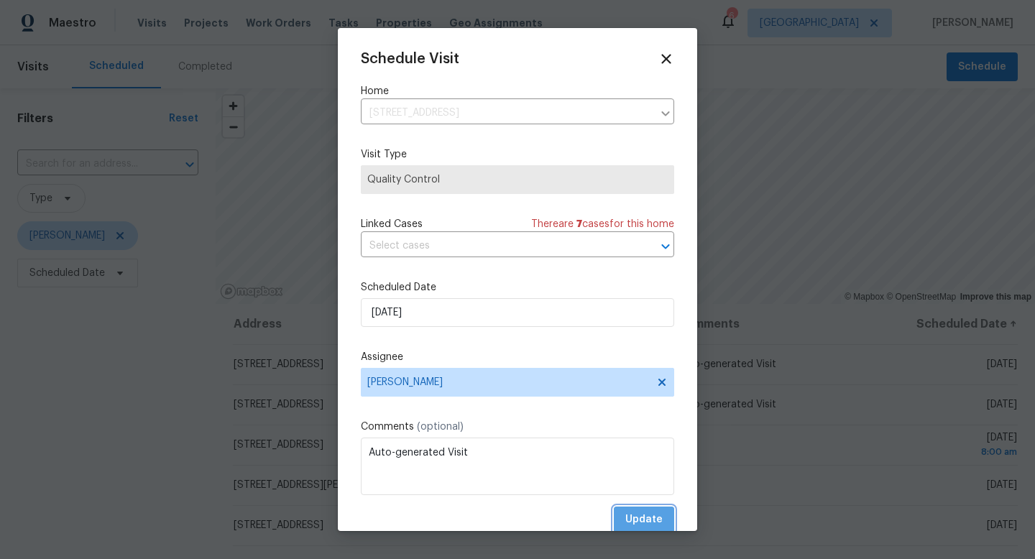
click at [649, 518] on span "Update" at bounding box center [644, 520] width 37 height 18
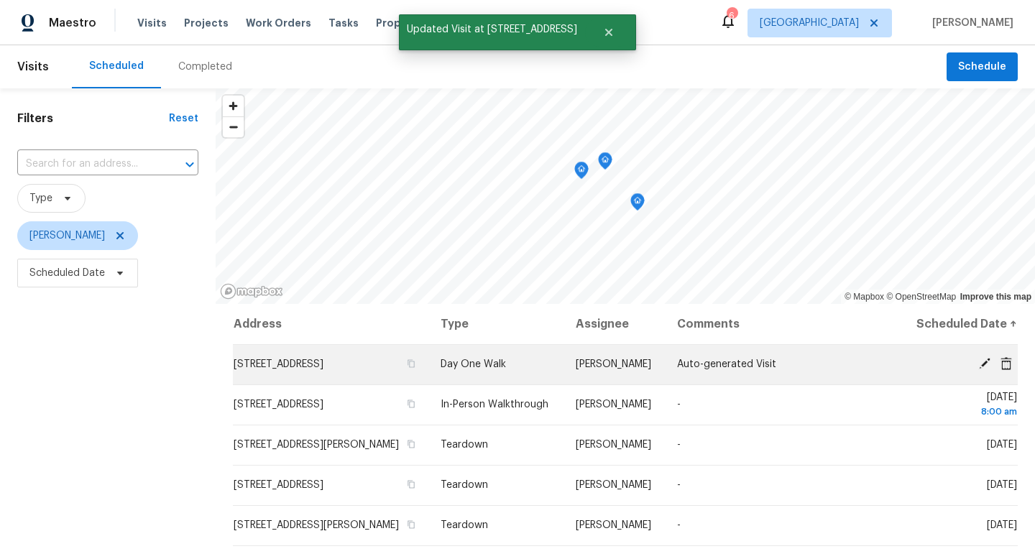
click at [984, 370] on icon at bounding box center [985, 364] width 12 height 12
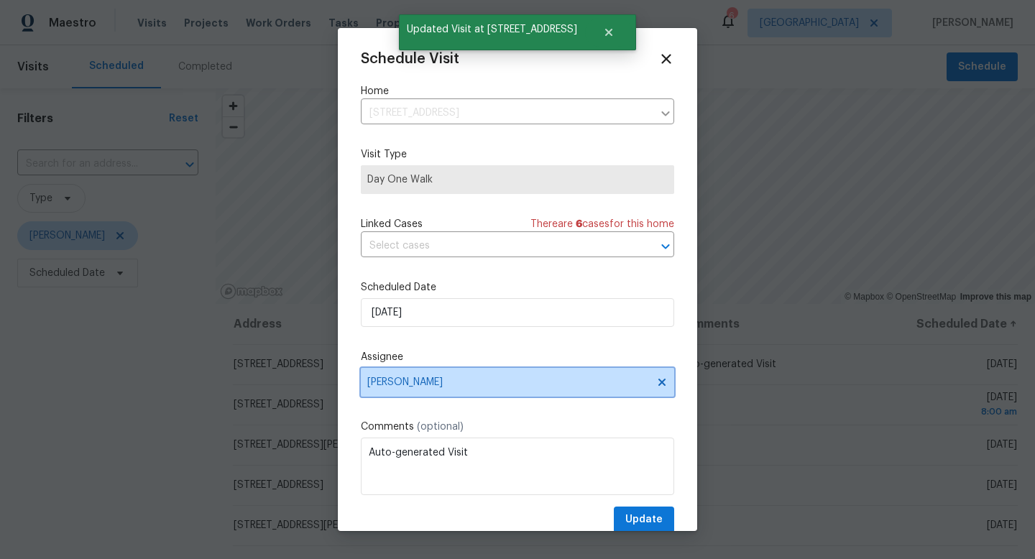
click at [462, 388] on span "[PERSON_NAME]" at bounding box center [508, 383] width 282 height 12
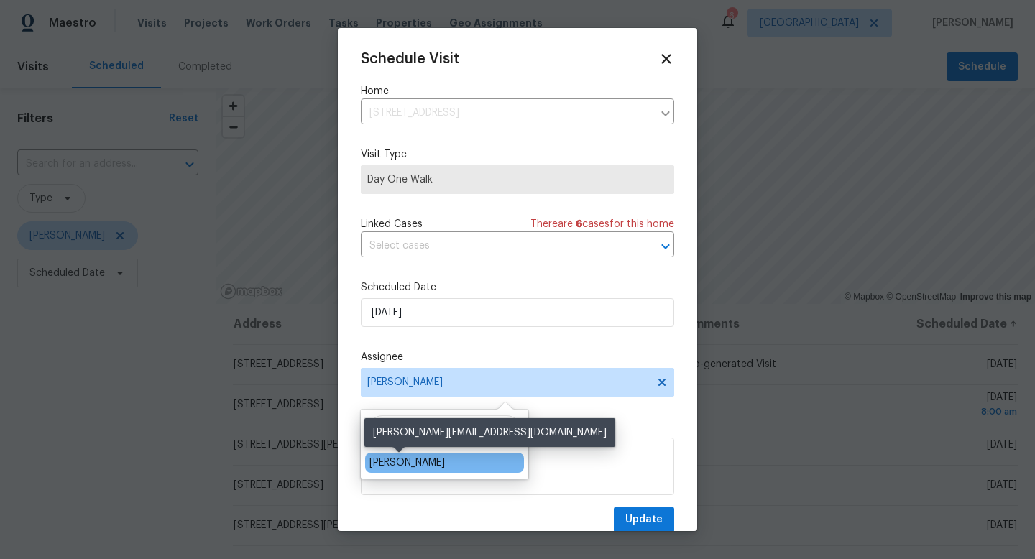
type input "steven"
click at [416, 464] on div "Steven Long" at bounding box center [407, 463] width 75 height 14
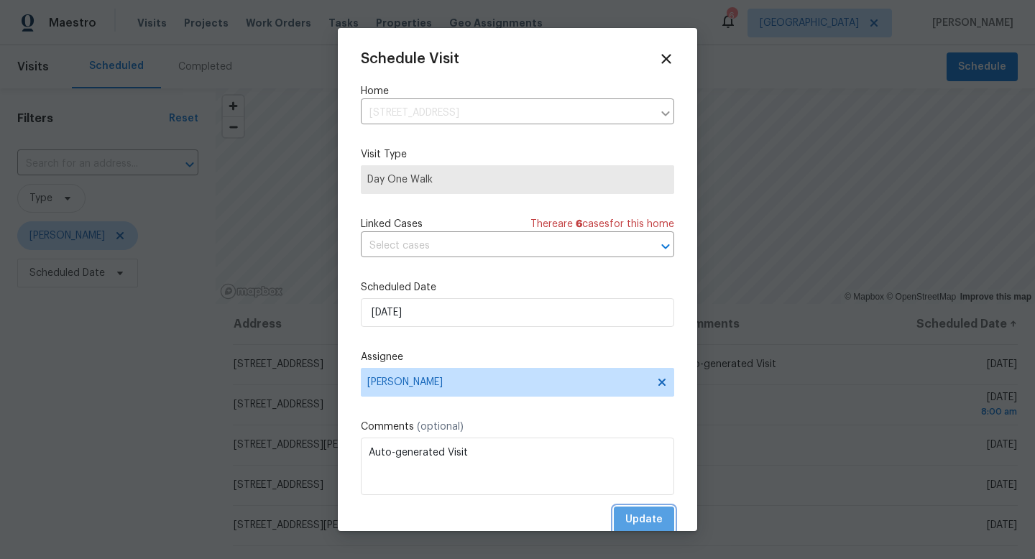
click at [658, 527] on span "Update" at bounding box center [644, 520] width 37 height 18
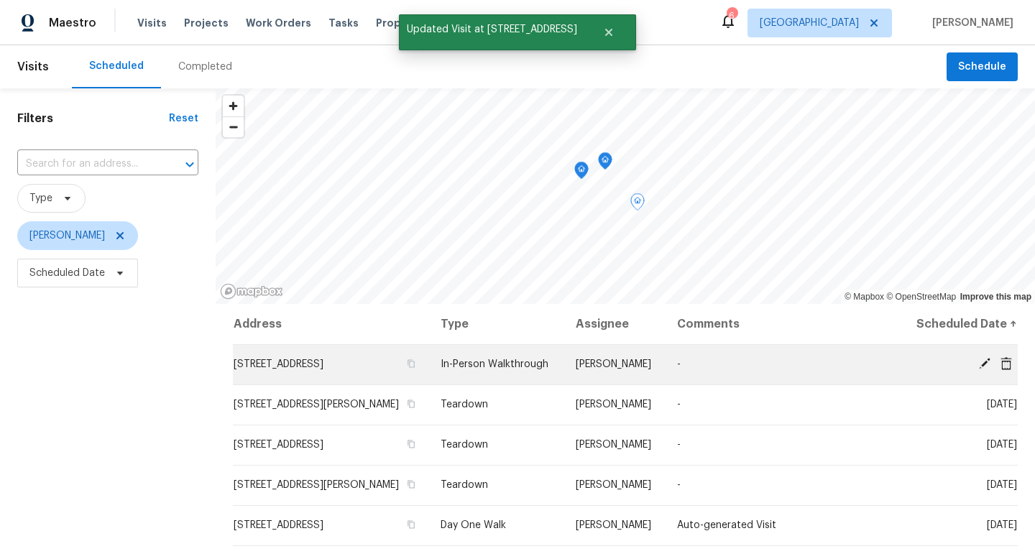
click at [989, 370] on icon at bounding box center [985, 363] width 13 height 13
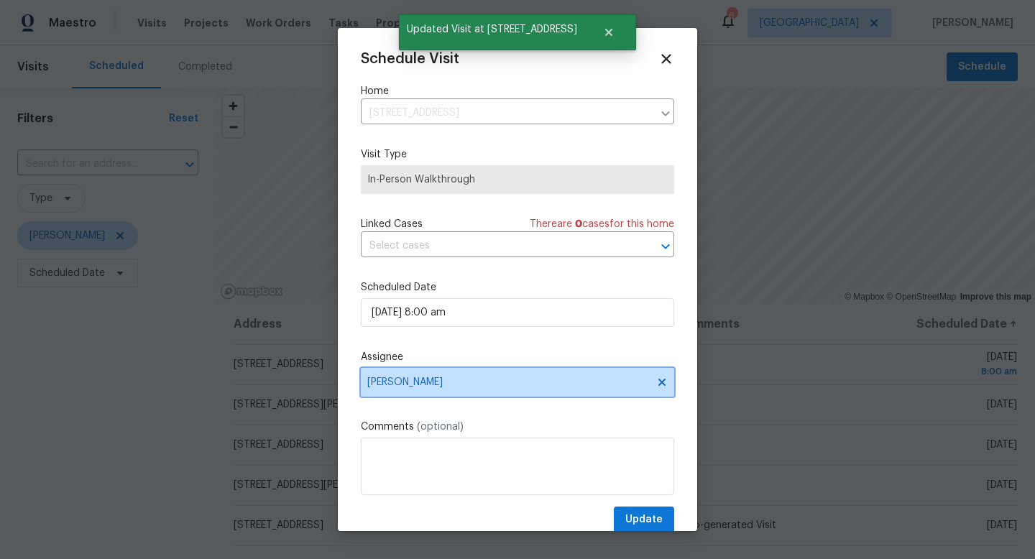
click at [474, 383] on span "[PERSON_NAME]" at bounding box center [508, 383] width 282 height 12
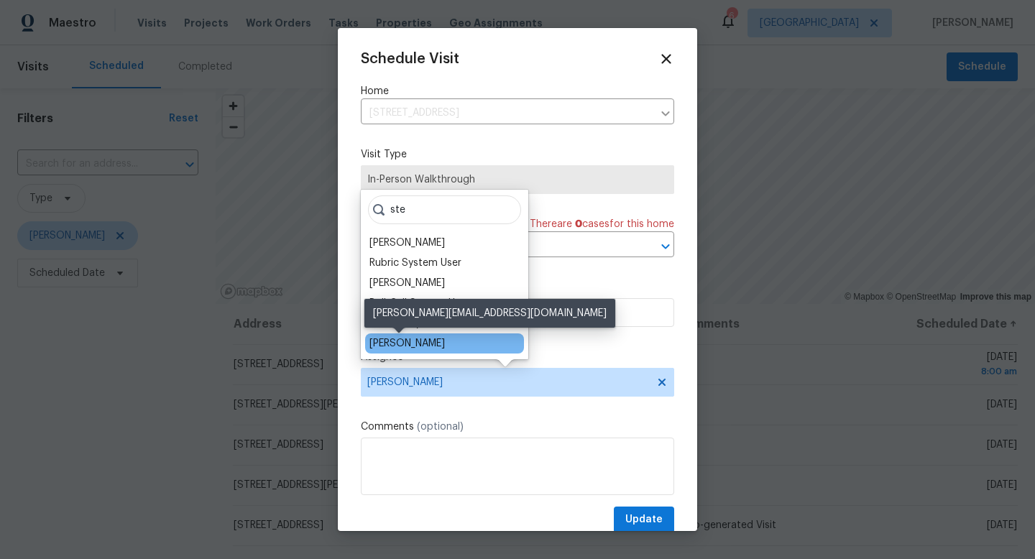
type input "ste"
click at [418, 342] on div "Steven Long" at bounding box center [407, 343] width 75 height 14
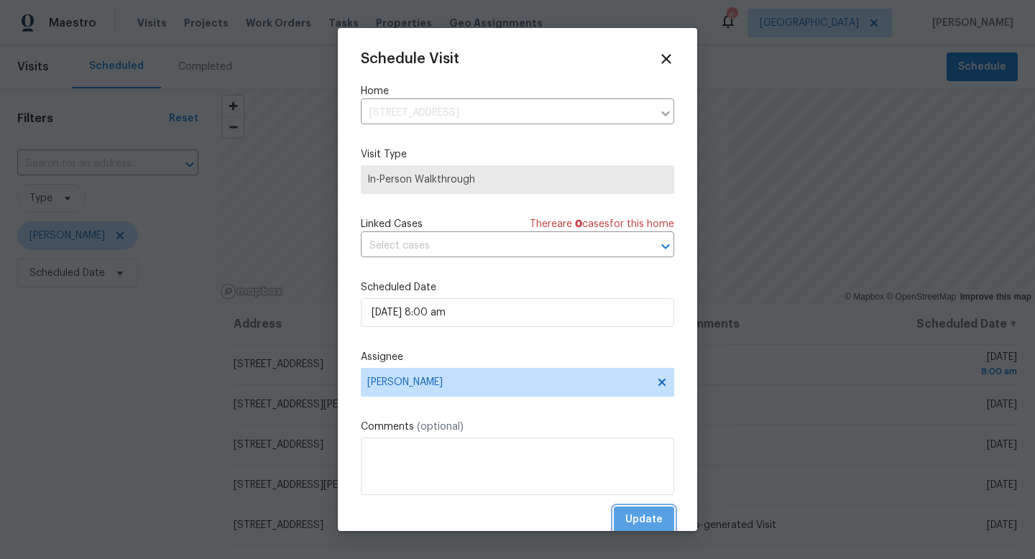
click at [643, 519] on span "Update" at bounding box center [644, 520] width 37 height 18
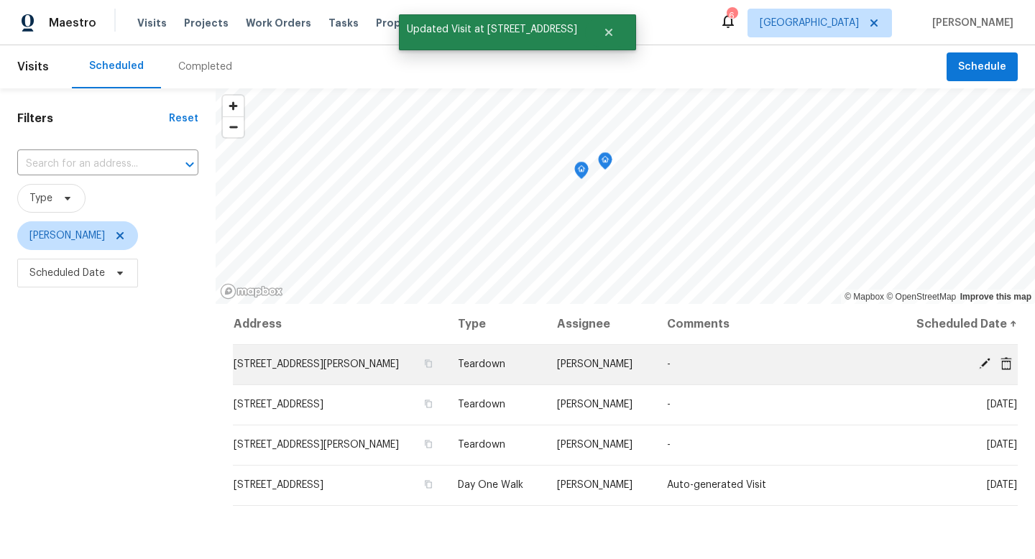
click at [984, 367] on icon at bounding box center [985, 363] width 13 height 13
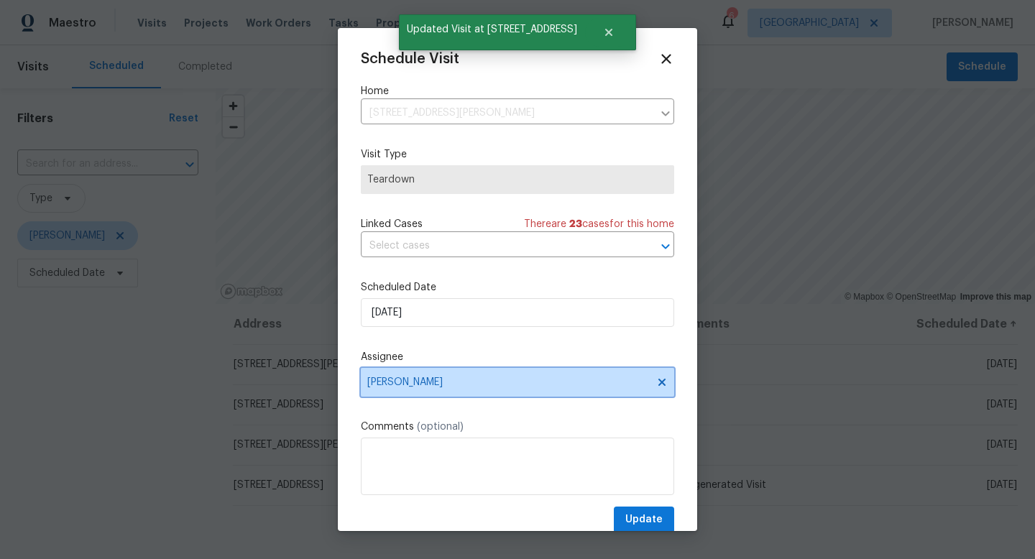
click at [459, 392] on span "[PERSON_NAME]" at bounding box center [517, 382] width 313 height 29
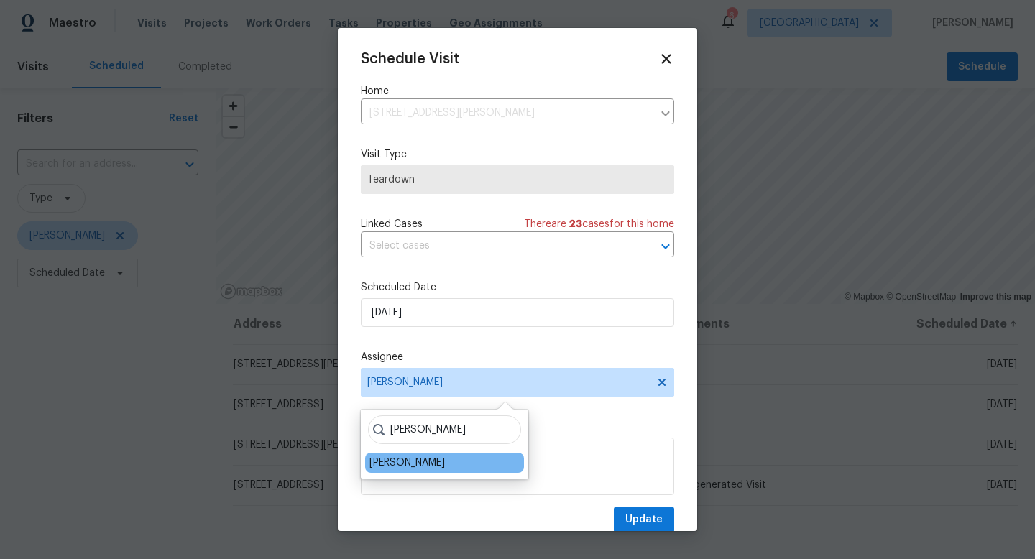
type input "steven"
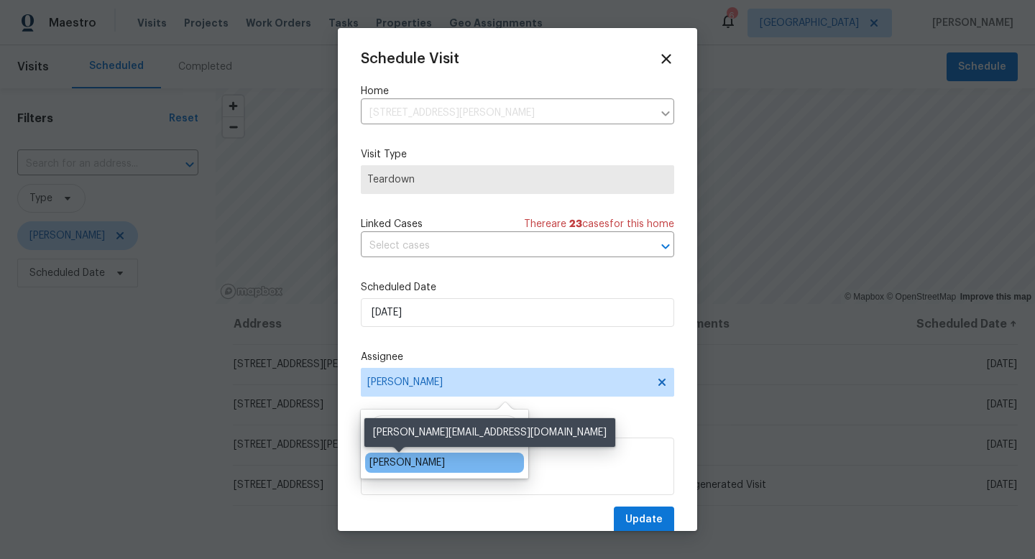
click at [421, 459] on div "Steven Long" at bounding box center [407, 463] width 75 height 14
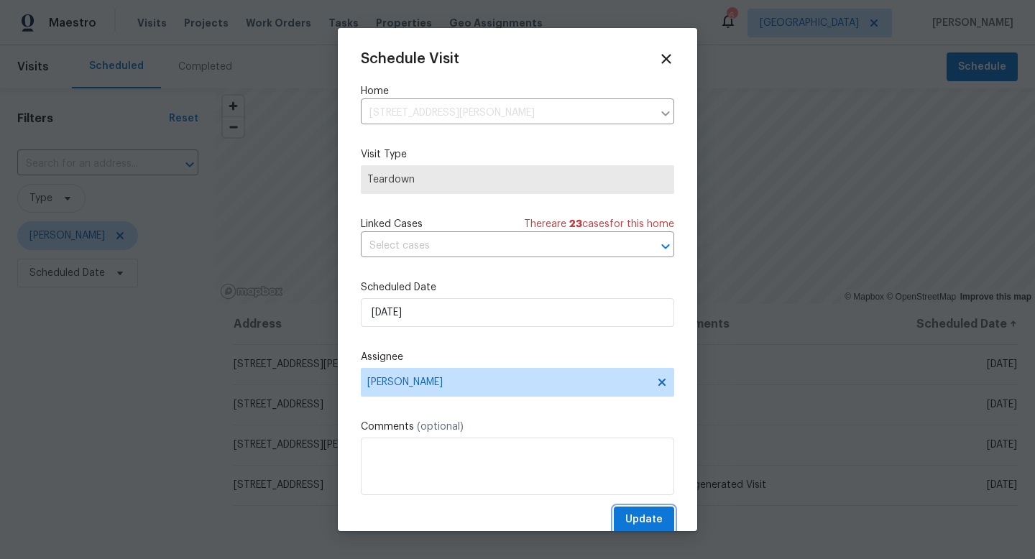
click at [649, 521] on span "Update" at bounding box center [644, 520] width 37 height 18
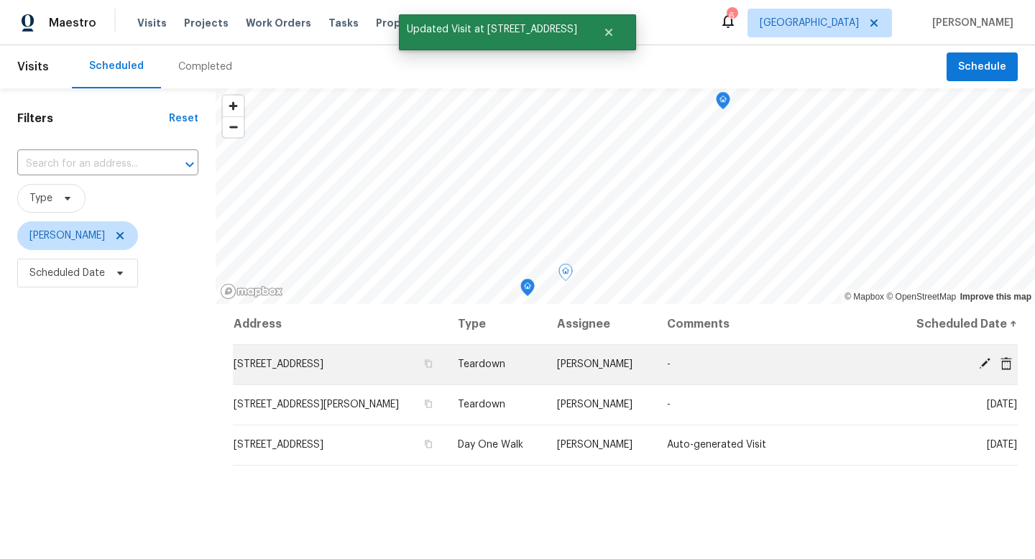
click at [984, 365] on icon at bounding box center [985, 364] width 12 height 12
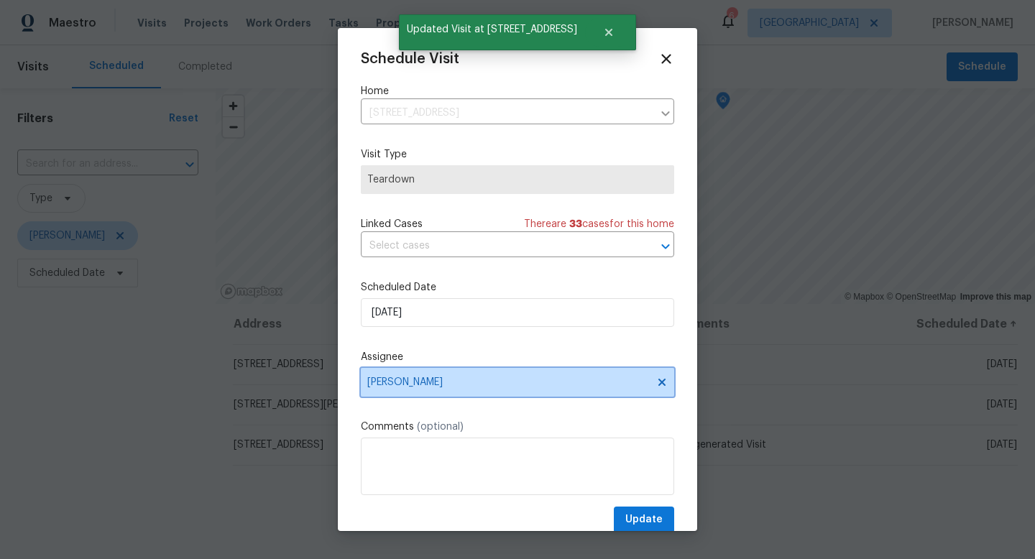
click at [483, 386] on span "[PERSON_NAME]" at bounding box center [508, 383] width 282 height 12
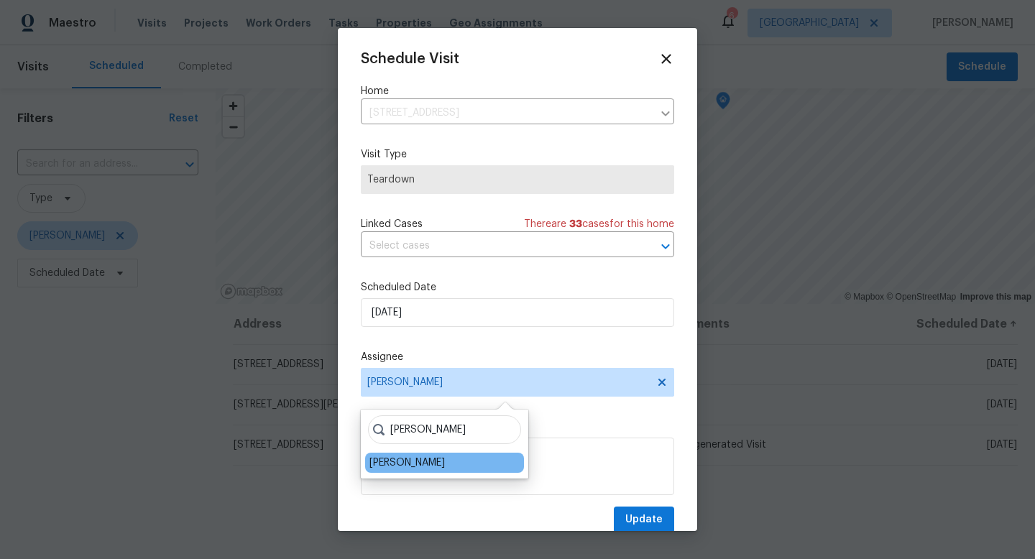
type input "steven"
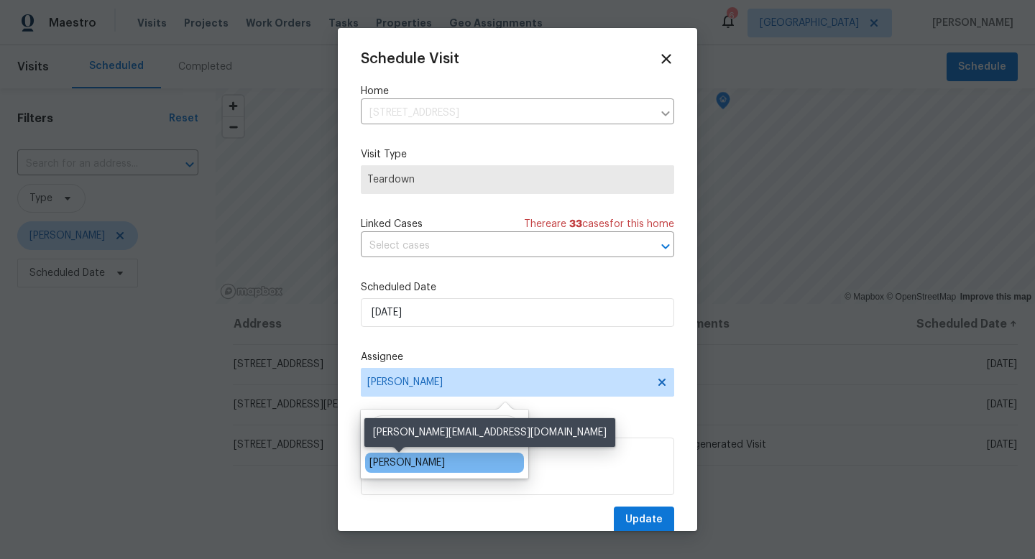
click at [418, 460] on div "Steven Long" at bounding box center [407, 463] width 75 height 14
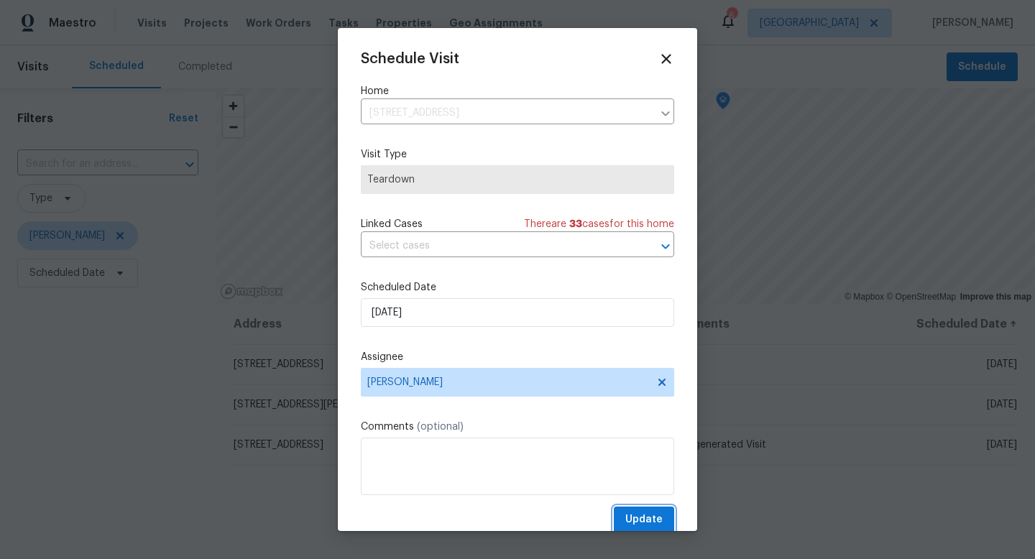
click at [654, 518] on span "Update" at bounding box center [644, 520] width 37 height 18
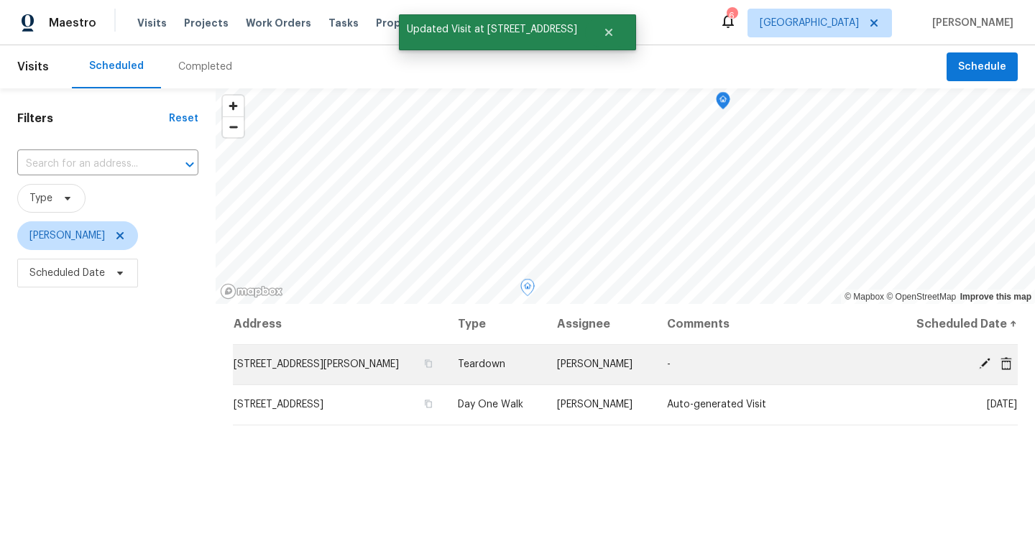
click at [989, 361] on icon at bounding box center [985, 364] width 12 height 12
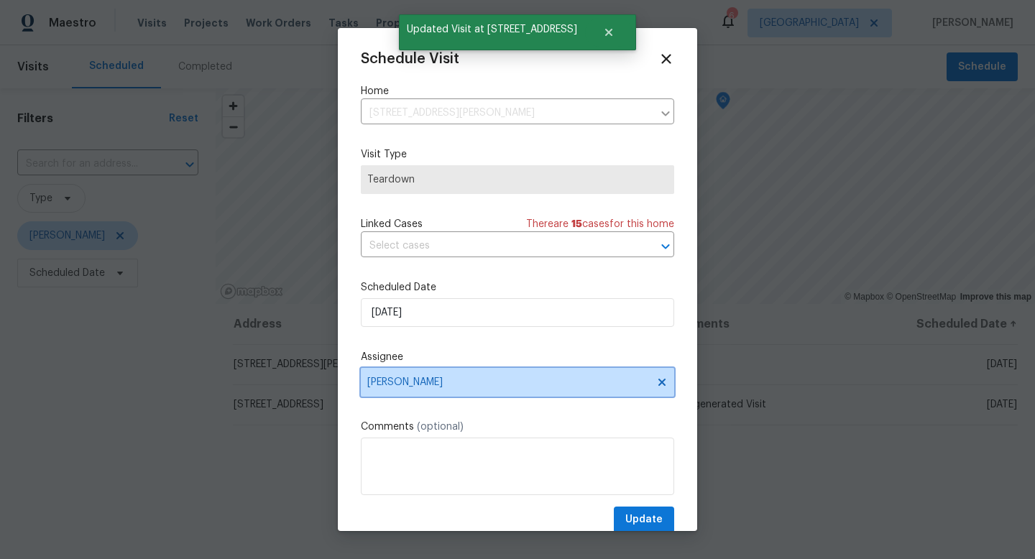
click at [458, 381] on span "[PERSON_NAME]" at bounding box center [508, 383] width 282 height 12
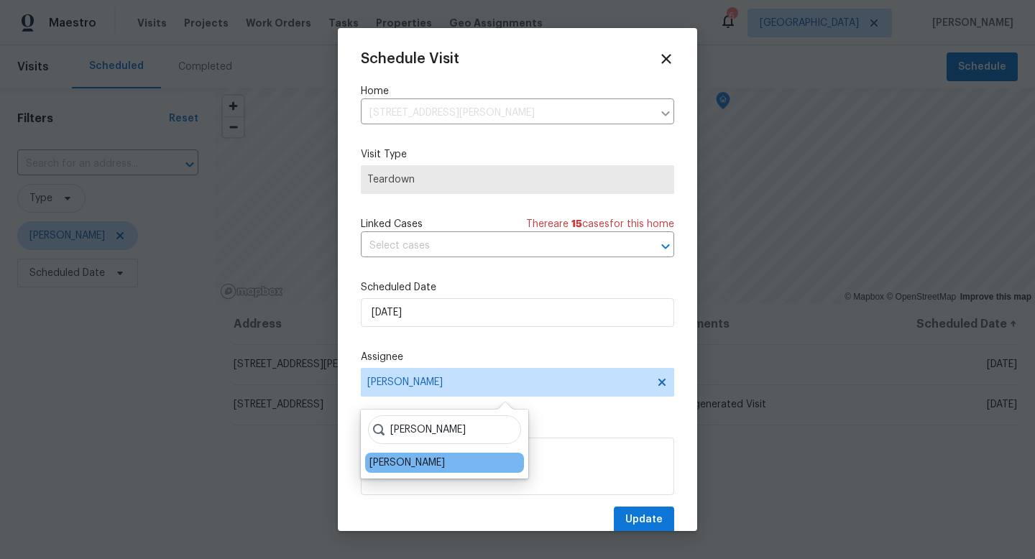
type input "steven"
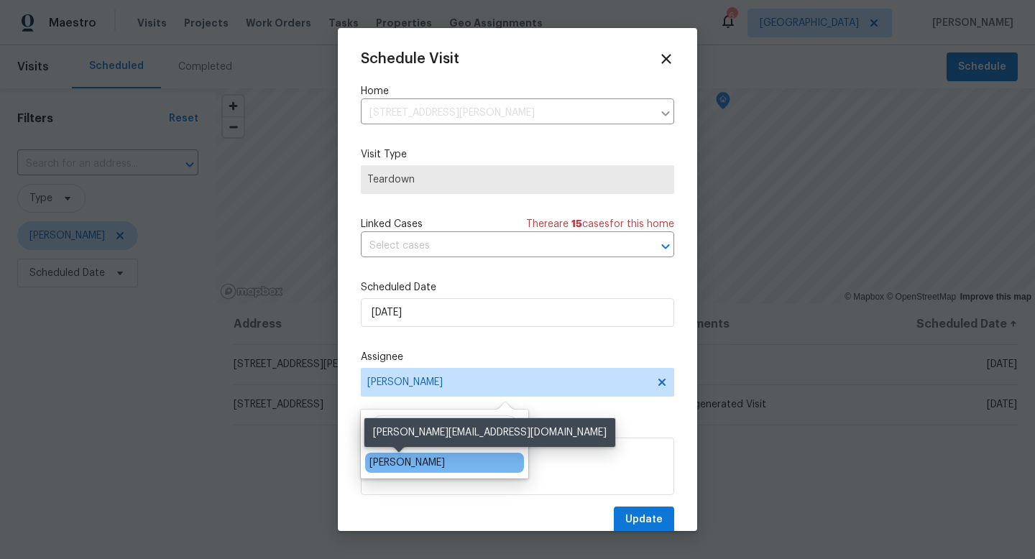
click at [408, 467] on div "Steven Long" at bounding box center [407, 463] width 75 height 14
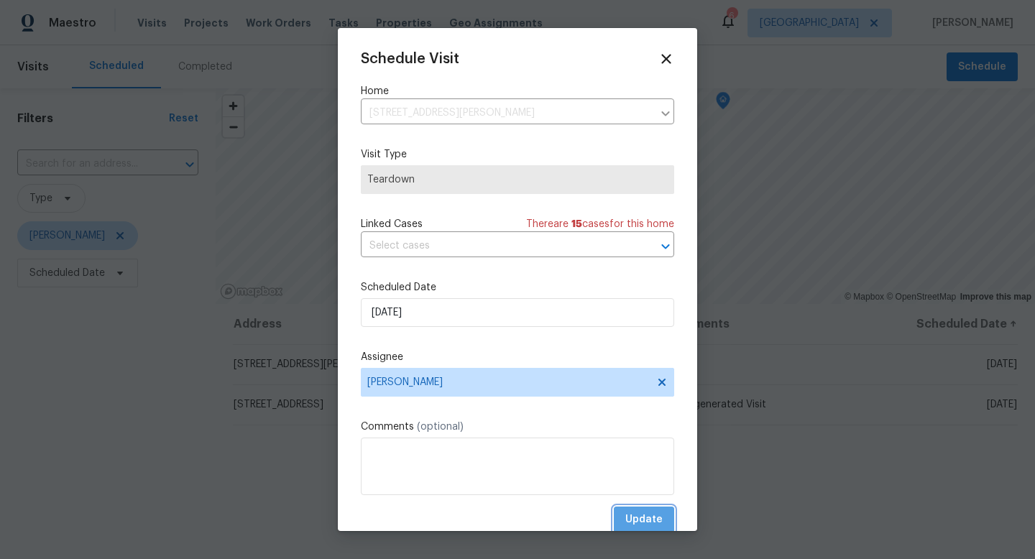
click at [660, 527] on span "Update" at bounding box center [644, 520] width 37 height 18
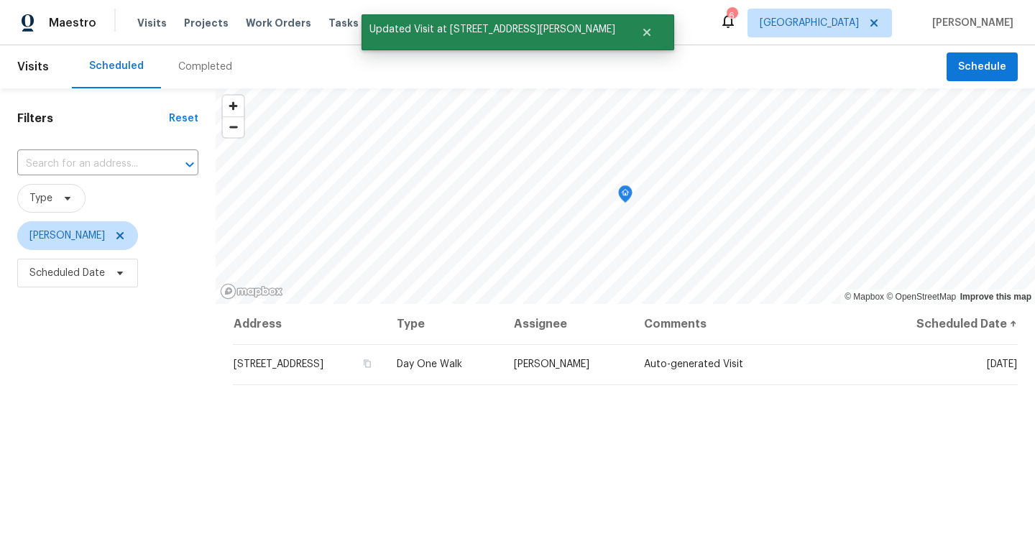
drag, startPoint x: 660, startPoint y: 493, endPoint x: 647, endPoint y: 493, distance: 12.9
click at [647, 493] on div "Address Type Assignee Comments Scheduled Date ↑ 37634 S Niblick Dr, Tucson, AZ …" at bounding box center [626, 527] width 820 height 447
click at [179, 243] on span "[PERSON_NAME]" at bounding box center [107, 235] width 181 height 29
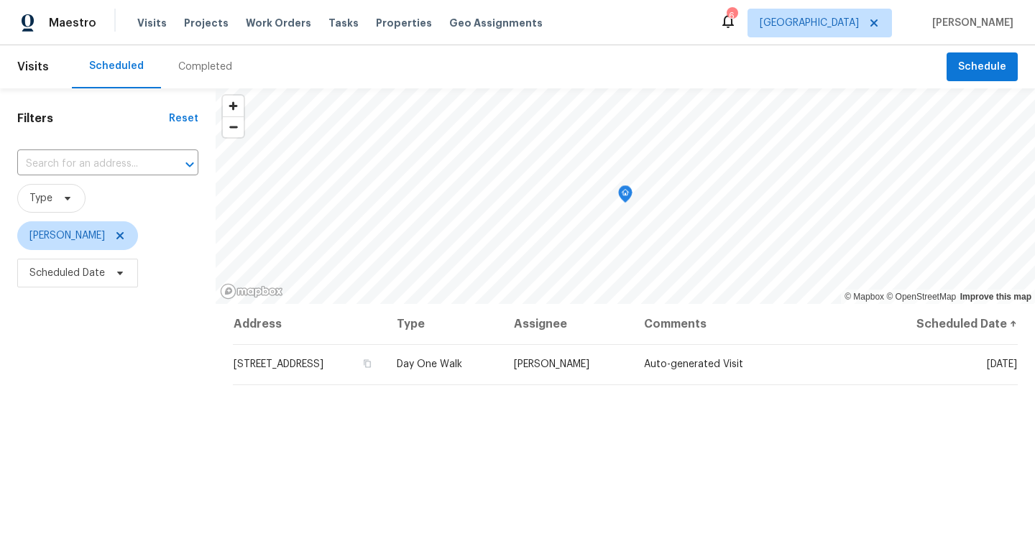
click at [334, 65] on div "Scheduled Completed" at bounding box center [509, 66] width 875 height 43
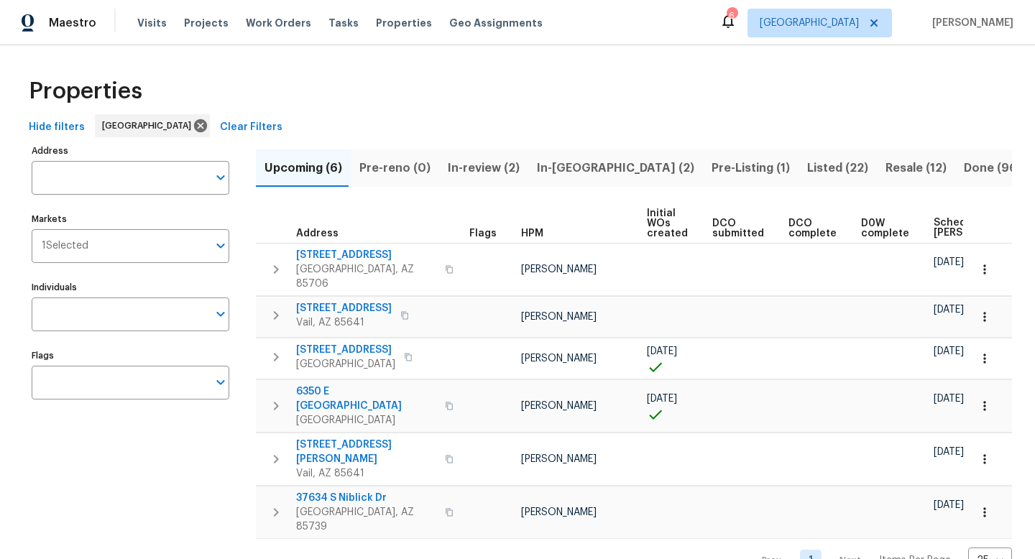
click at [712, 168] on span "Pre-Listing (1)" at bounding box center [751, 168] width 78 height 20
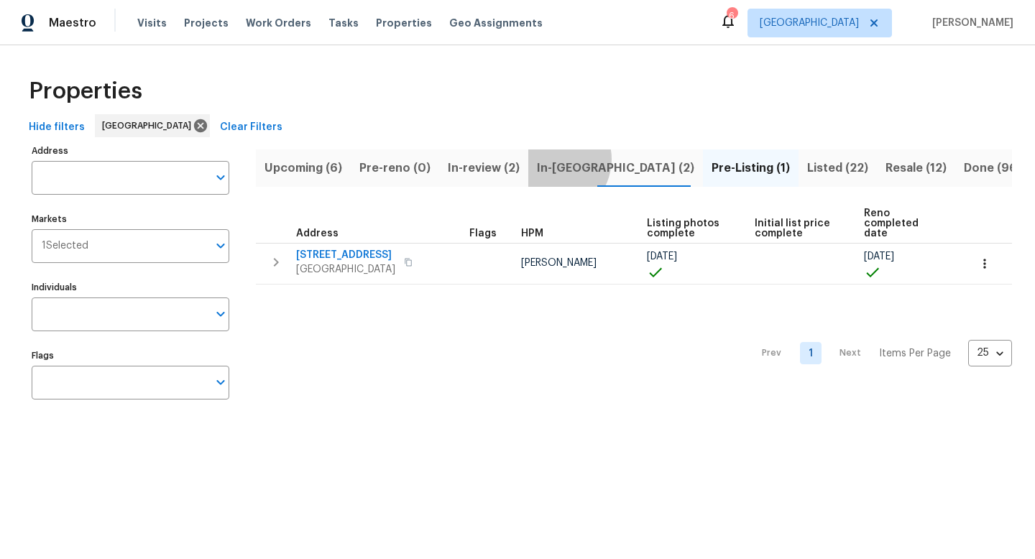
click at [545, 159] on span "In-reno (2)" at bounding box center [615, 168] width 157 height 20
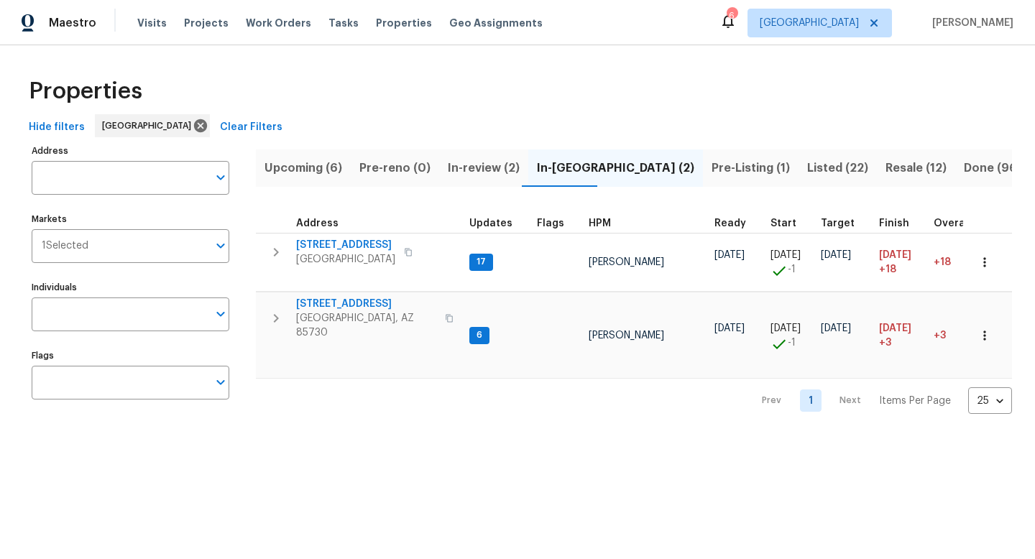
click at [737, 26] on icon at bounding box center [728, 20] width 17 height 17
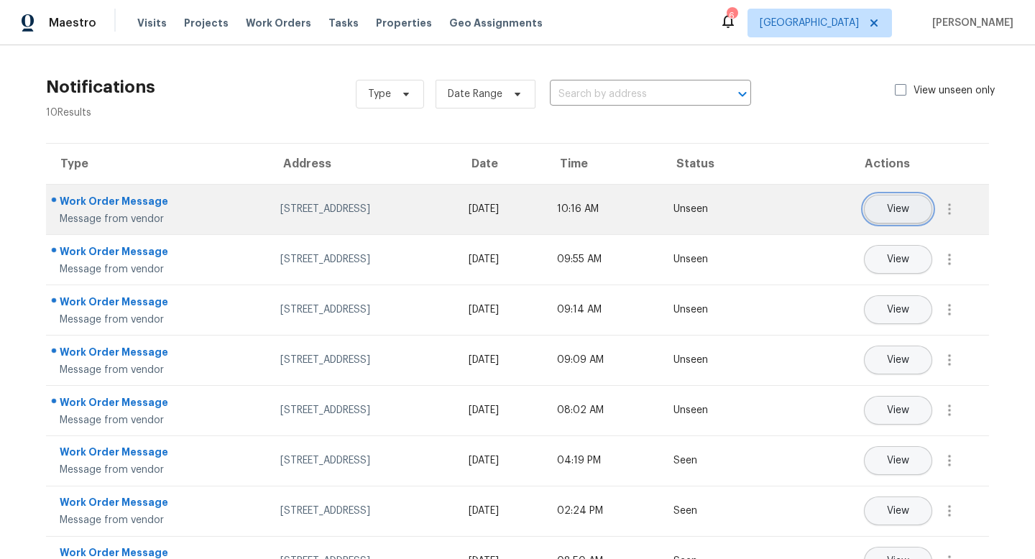
click at [893, 209] on span "View" at bounding box center [898, 209] width 22 height 11
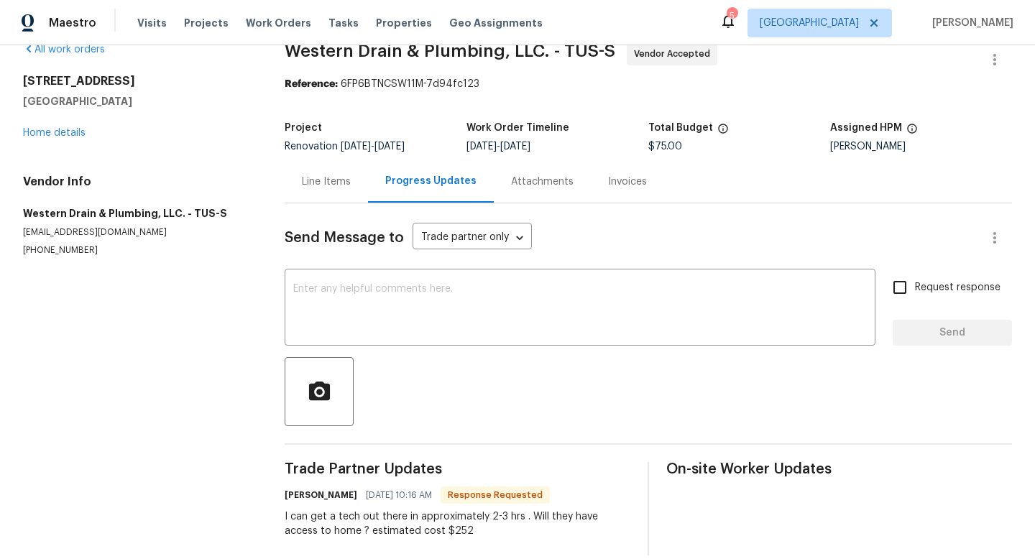
scroll to position [46, 0]
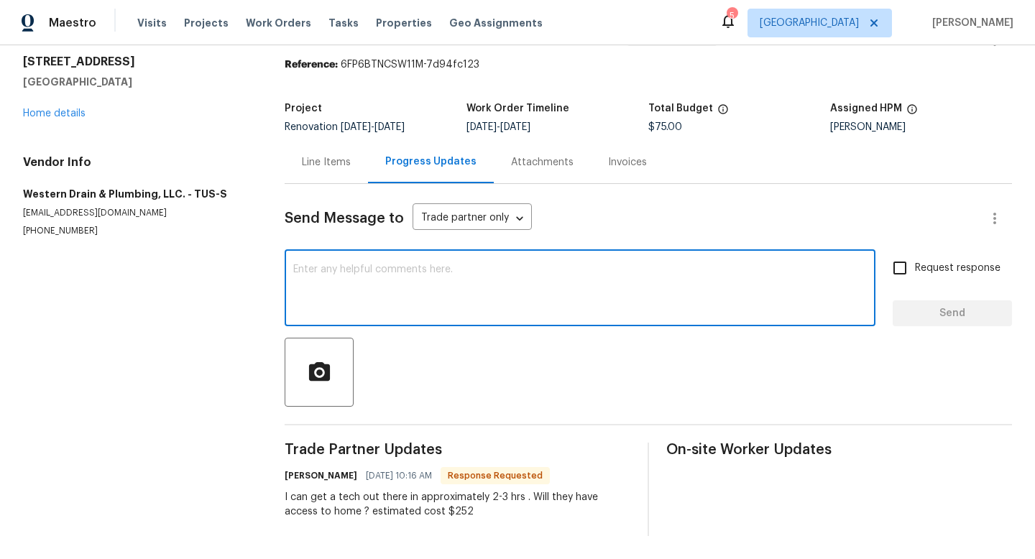
click at [395, 291] on textarea at bounding box center [580, 290] width 574 height 50
type textarea "y"
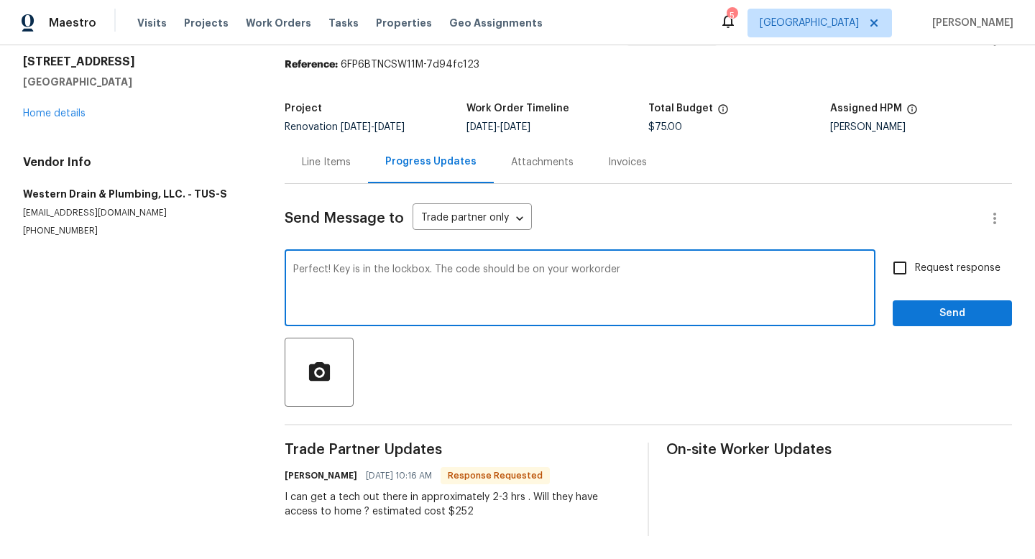
type textarea "Perfect! Key is in the lockbox. The code should be on your workorder"
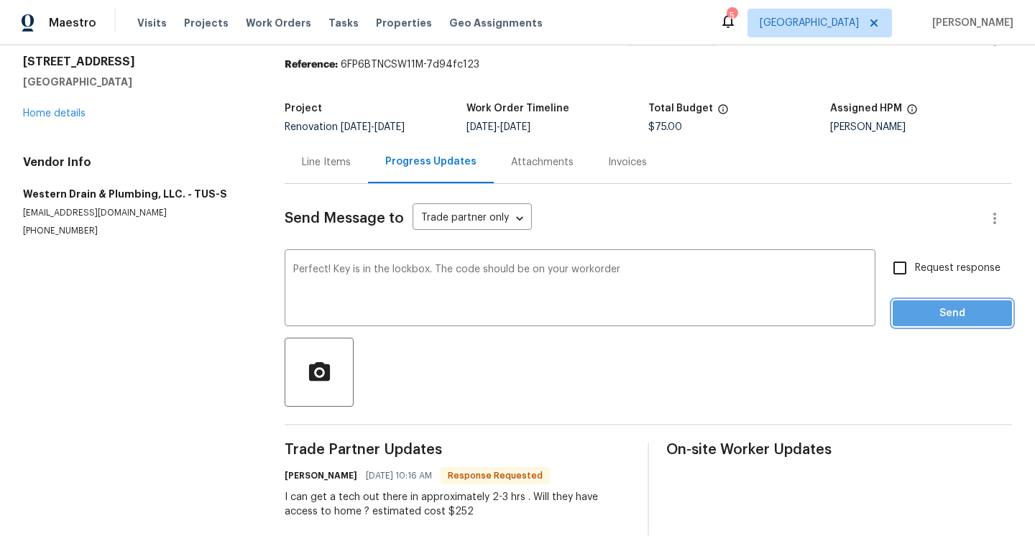
click at [917, 322] on button "Send" at bounding box center [952, 314] width 119 height 27
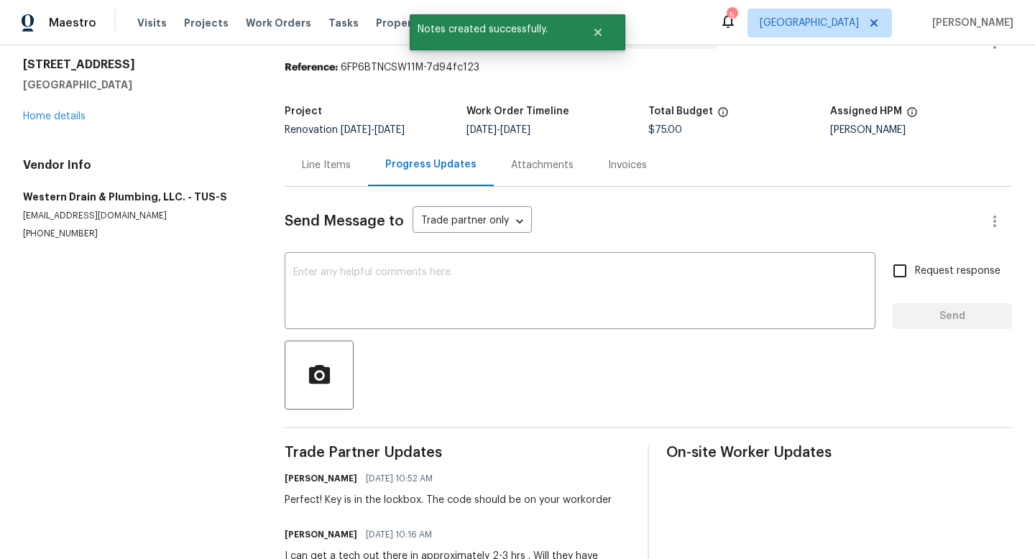
scroll to position [37, 0]
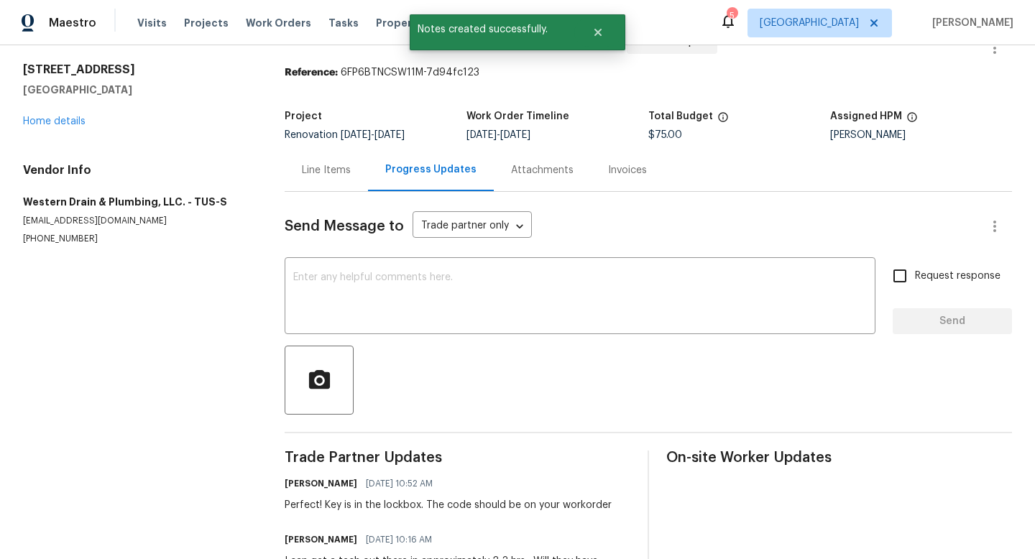
click at [331, 171] on div "Line Items" at bounding box center [326, 170] width 49 height 14
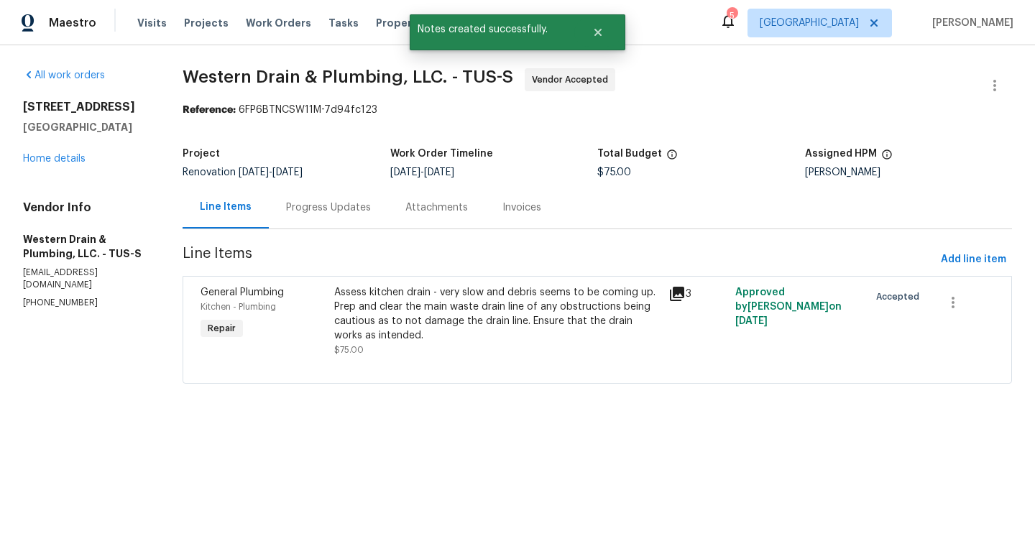
click at [476, 306] on div "Assess kitchen drain - very slow and debris seems to be coming up. Prep and cle…" at bounding box center [497, 314] width 326 height 58
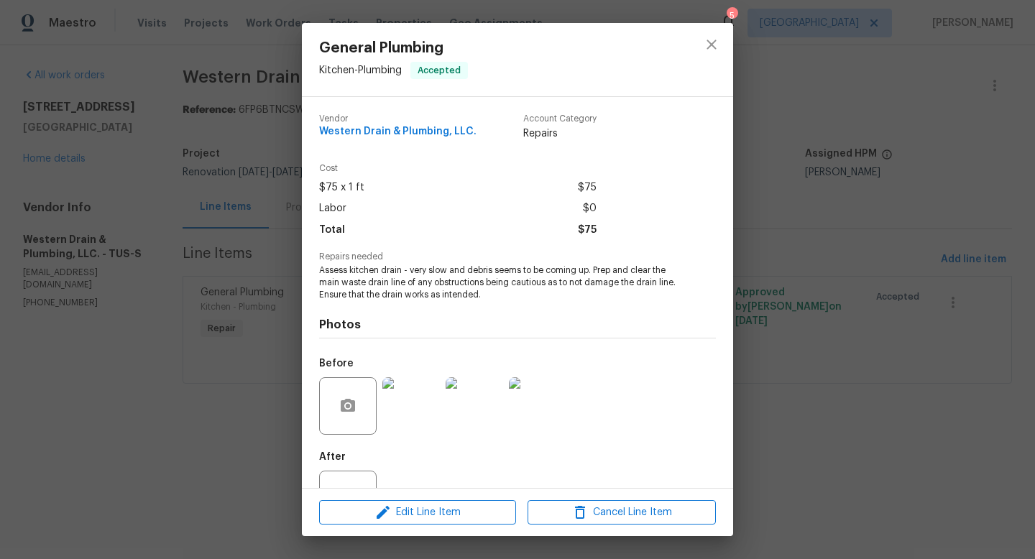
scroll to position [55, 0]
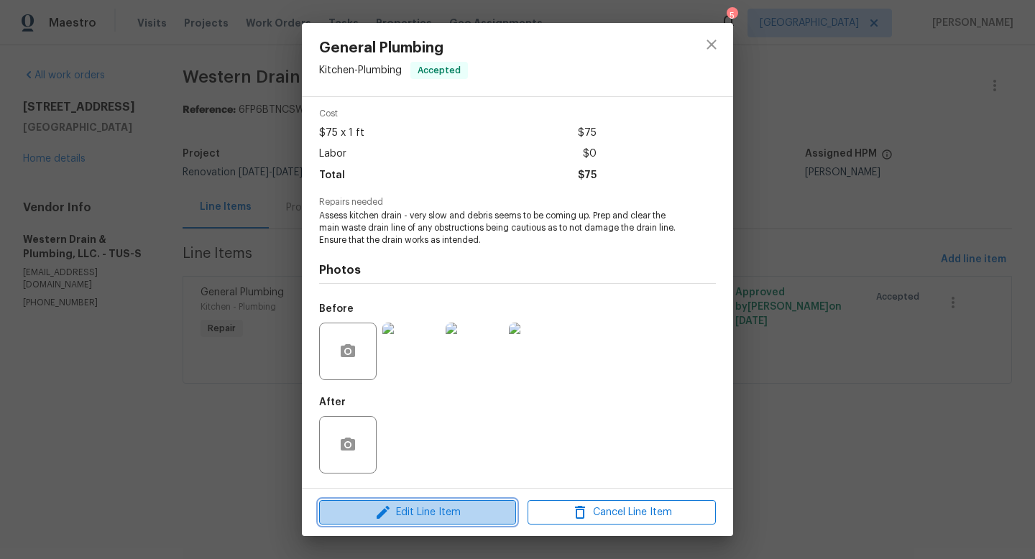
click at [416, 505] on span "Edit Line Item" at bounding box center [418, 513] width 188 height 18
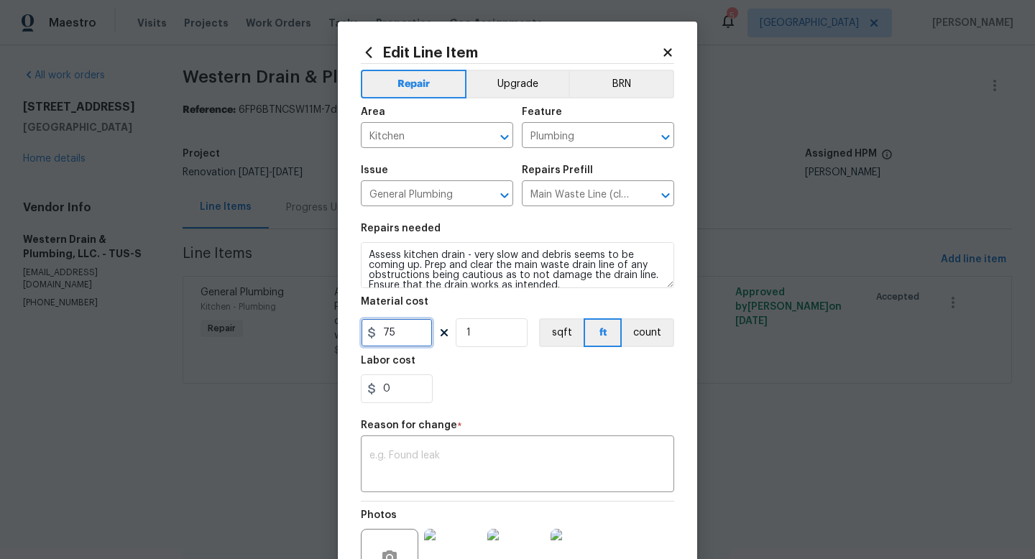
click at [406, 332] on input "75" at bounding box center [397, 333] width 72 height 29
click at [412, 395] on input "0" at bounding box center [397, 389] width 72 height 29
type input "252"
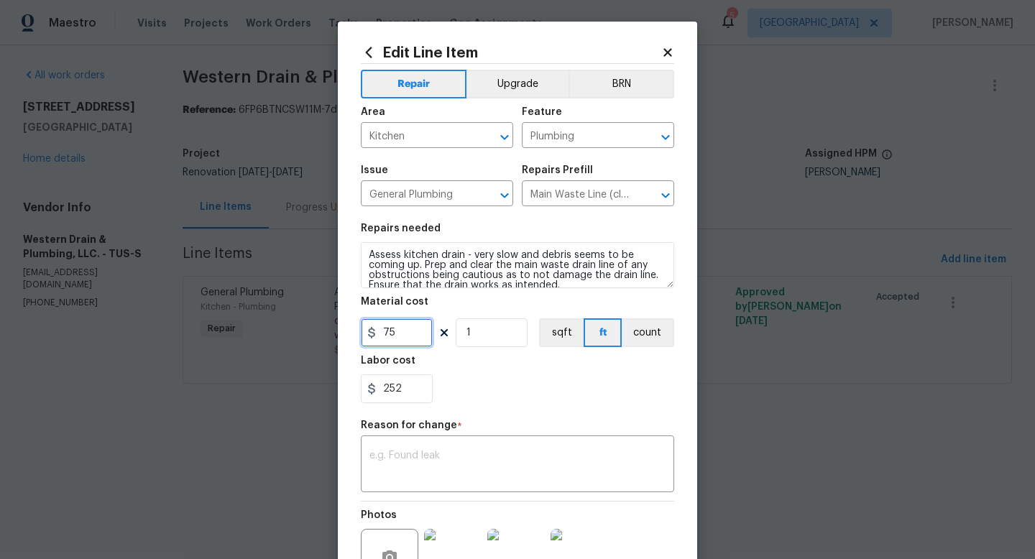
click at [411, 340] on input "75" at bounding box center [397, 333] width 72 height 29
type input "0"
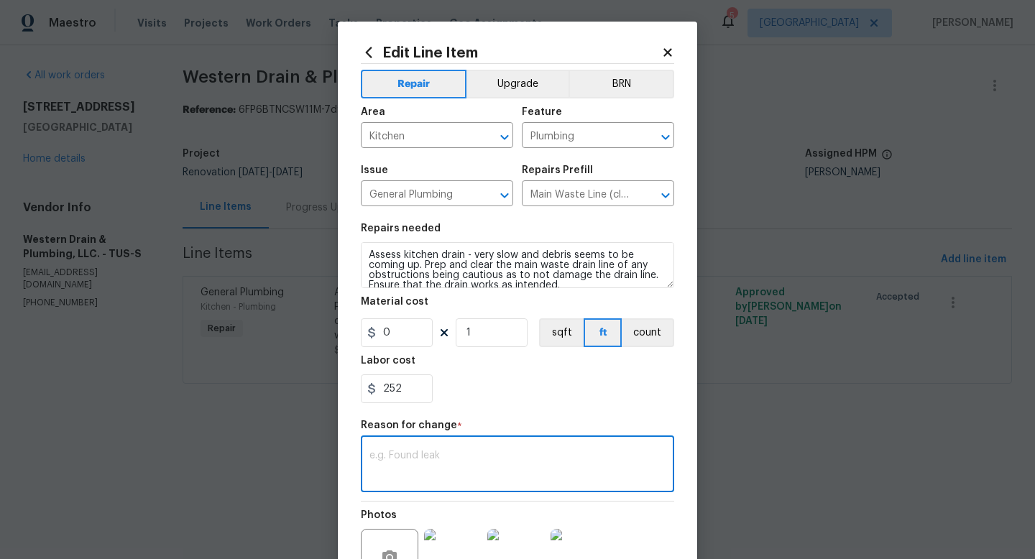
click at [454, 462] on textarea at bounding box center [518, 466] width 296 height 30
type textarea "Pricing"
click at [536, 425] on div "Reason for change *" at bounding box center [517, 430] width 313 height 19
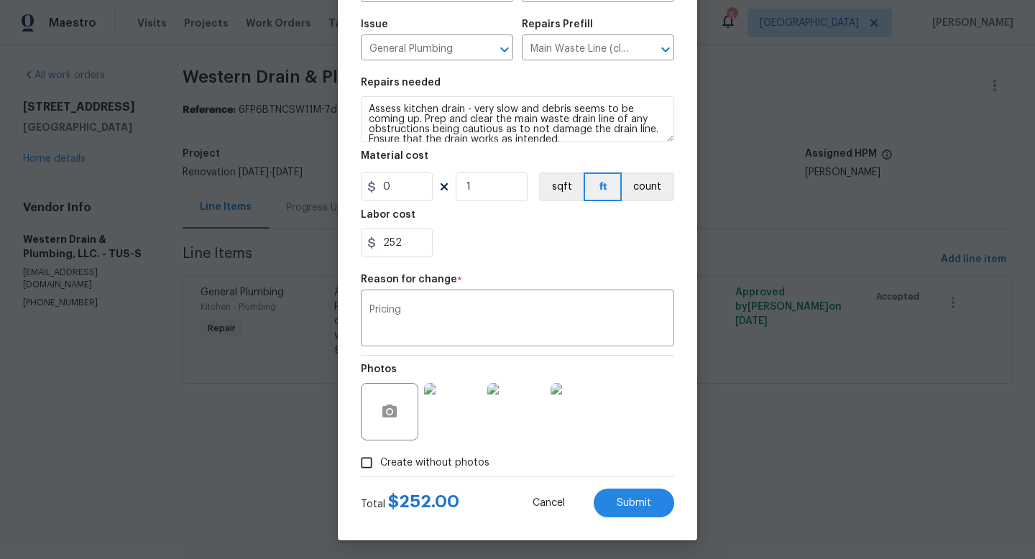
scroll to position [150, 0]
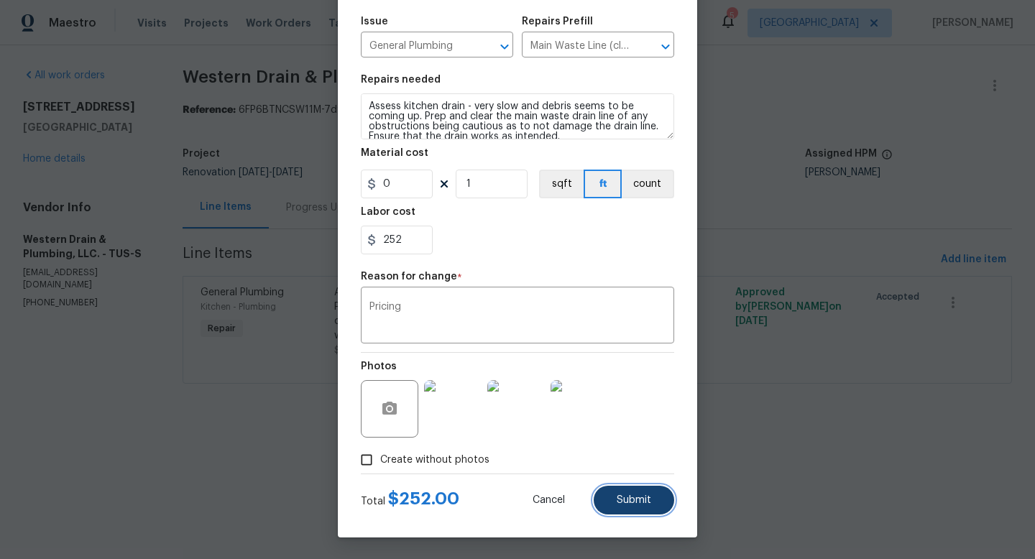
click at [645, 493] on button "Submit" at bounding box center [634, 500] width 81 height 29
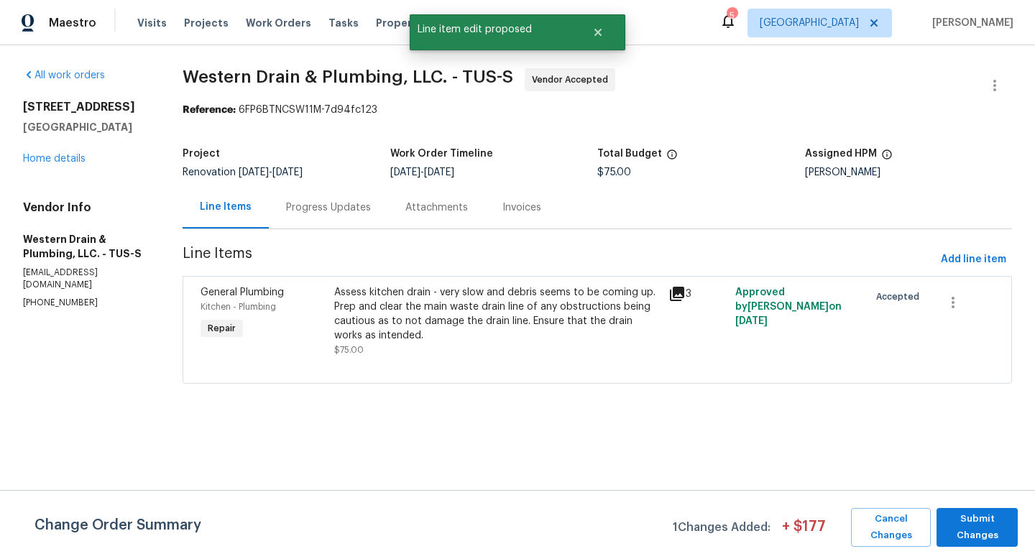
scroll to position [0, 0]
click at [982, 522] on span "Submit Changes" at bounding box center [977, 527] width 67 height 33
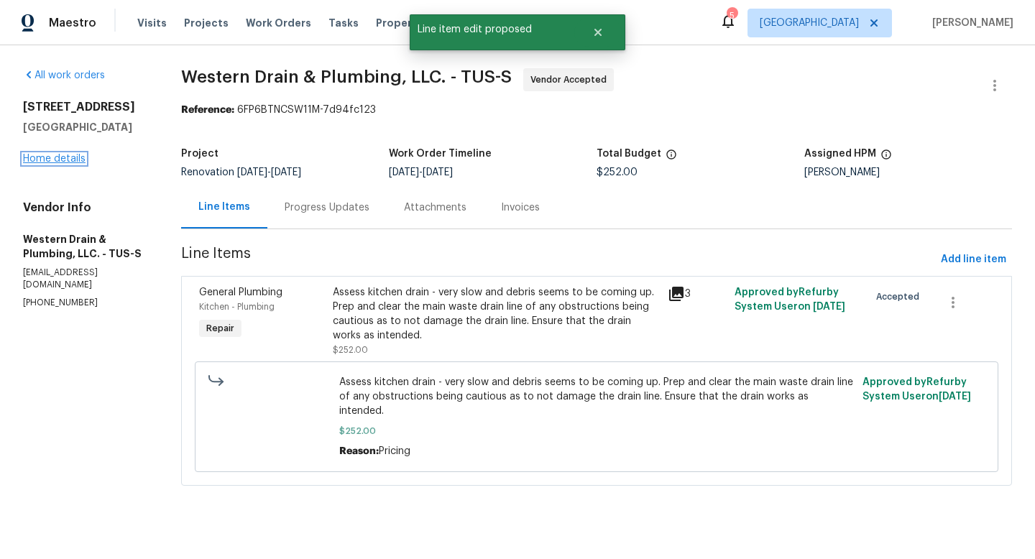
click at [50, 157] on link "Home details" at bounding box center [54, 159] width 63 height 10
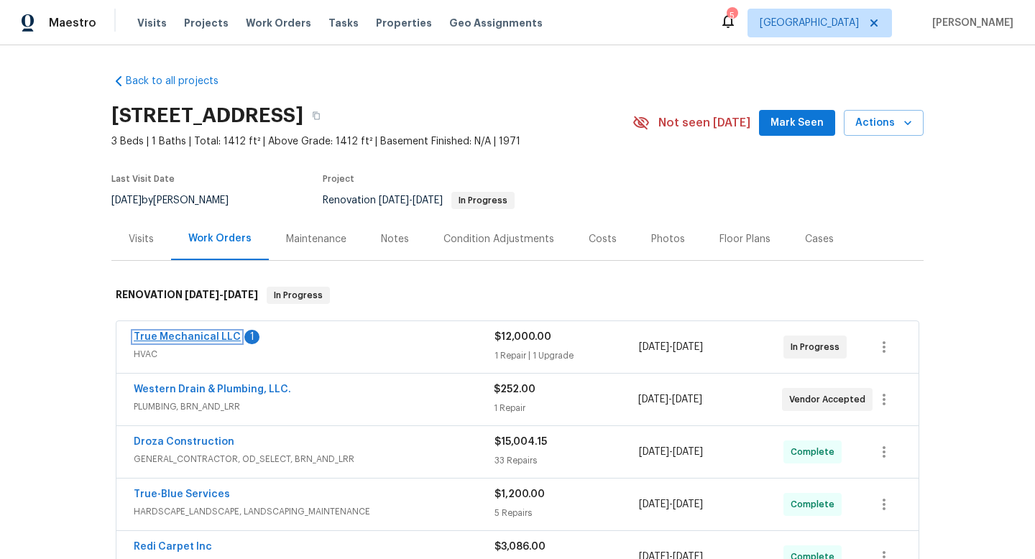
click at [209, 335] on link "True Mechanical LLC" at bounding box center [187, 337] width 107 height 10
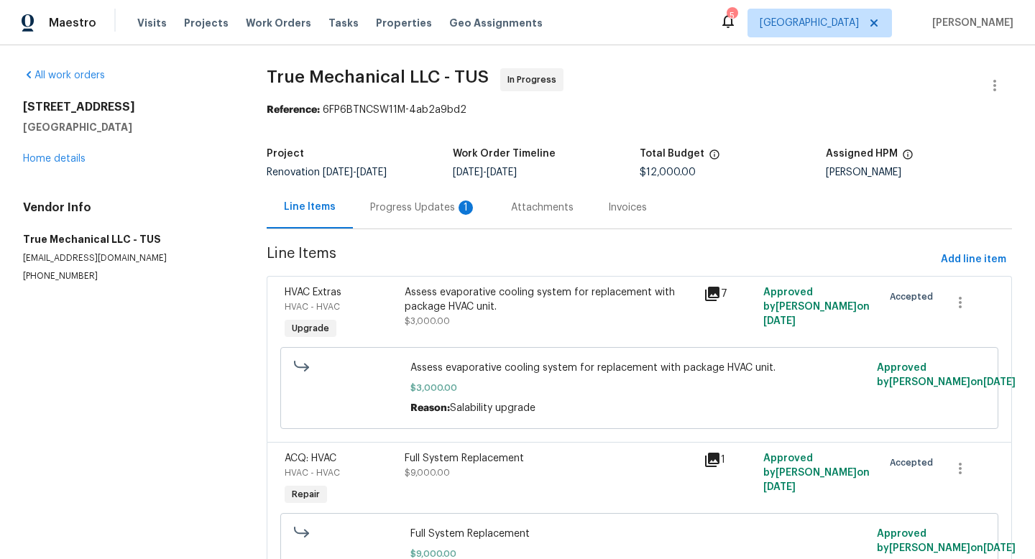
click at [427, 206] on div "Progress Updates 1" at bounding box center [423, 208] width 106 height 14
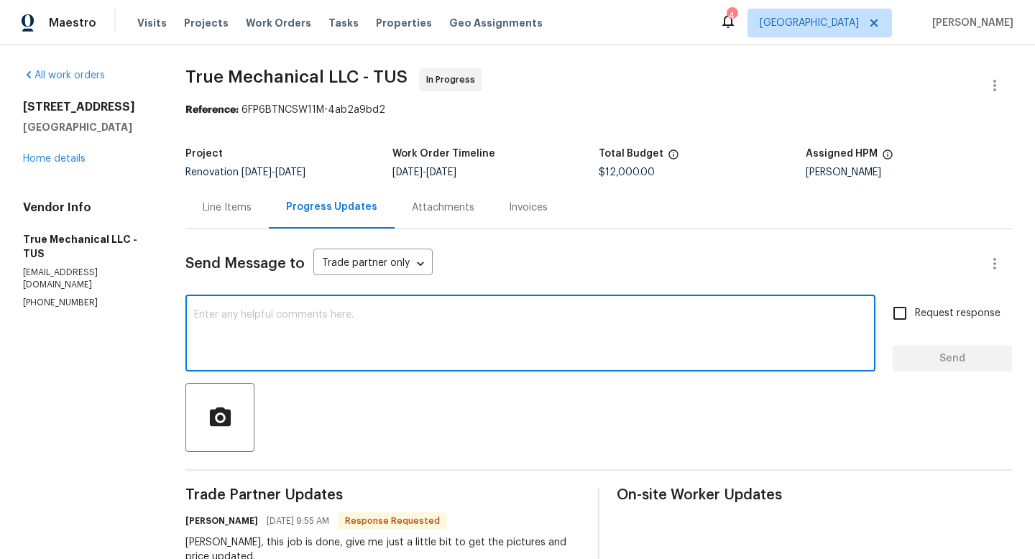
click at [274, 316] on textarea at bounding box center [530, 335] width 673 height 50
type textarea "Thank you"
click at [935, 366] on span "Send" at bounding box center [952, 359] width 96 height 18
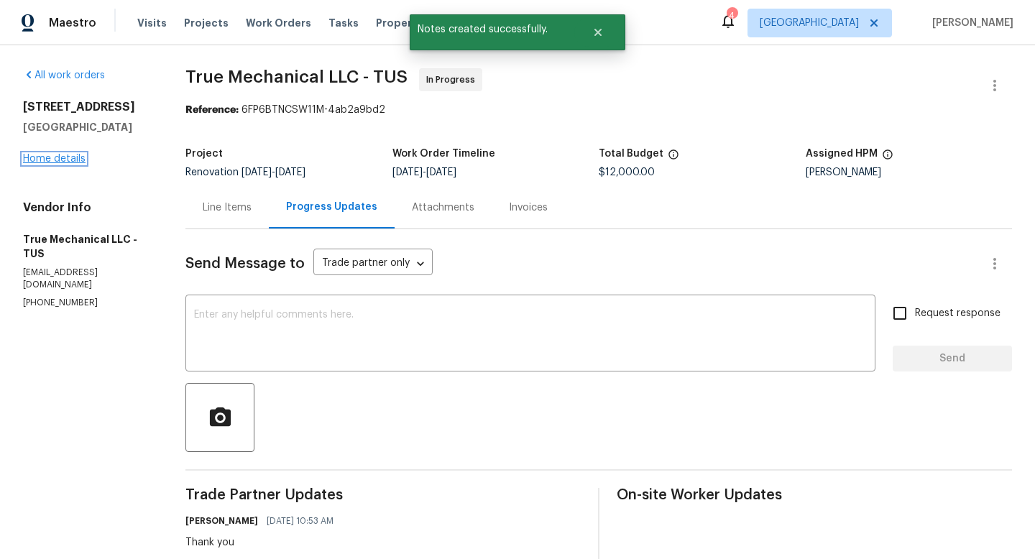
click at [65, 160] on link "Home details" at bounding box center [54, 159] width 63 height 10
